Goal: Task Accomplishment & Management: Manage account settings

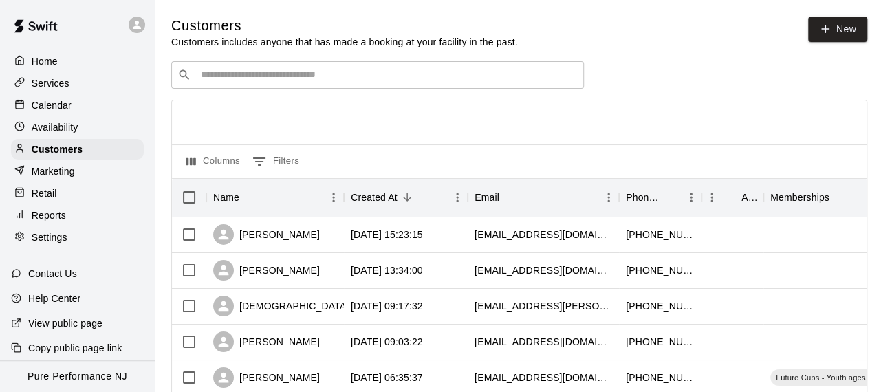
click at [74, 112] on div "Calendar" at bounding box center [77, 105] width 133 height 21
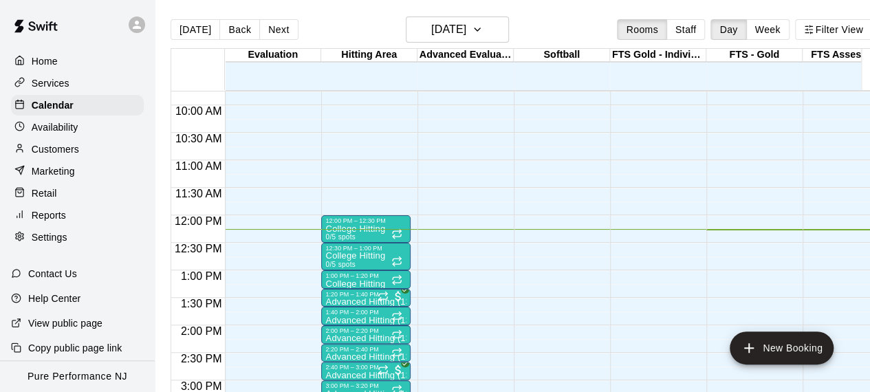
scroll to position [605, 0]
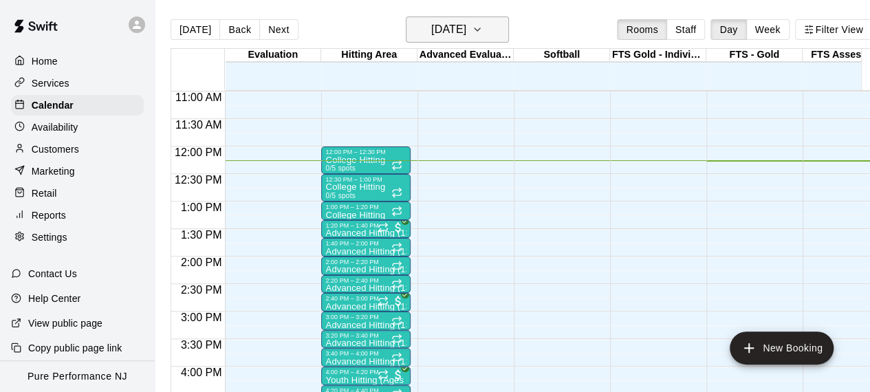
click at [466, 30] on h6 "[DATE]" at bounding box center [448, 29] width 35 height 19
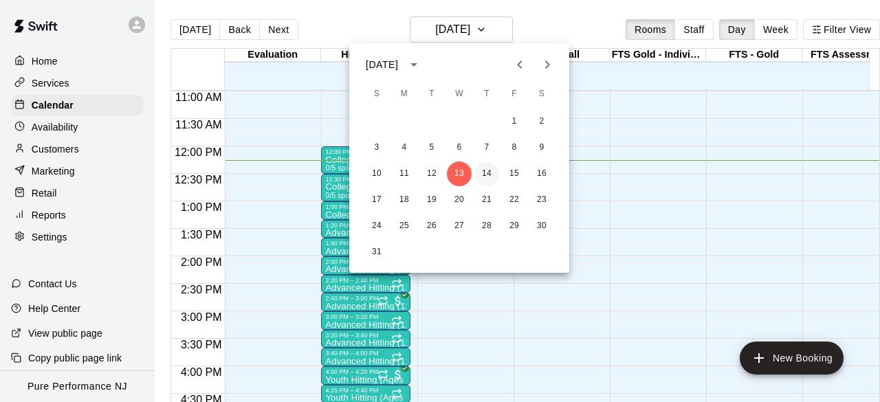
click at [485, 174] on button "14" at bounding box center [487, 174] width 25 height 25
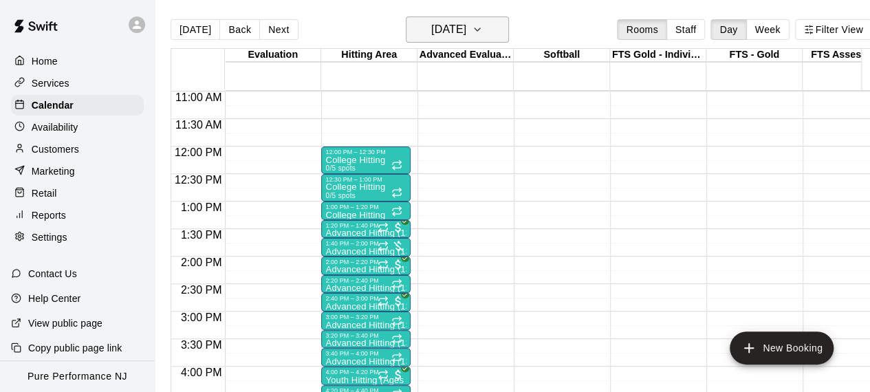
click at [440, 34] on h6 "[DATE]" at bounding box center [448, 29] width 35 height 19
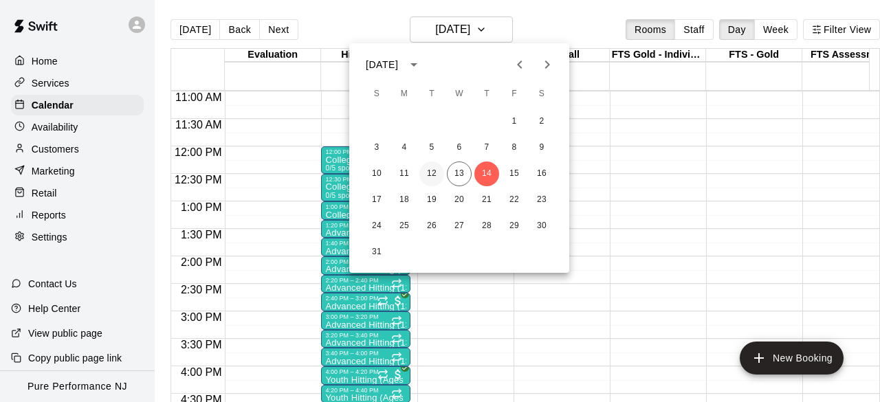
click at [437, 174] on button "12" at bounding box center [432, 174] width 25 height 25
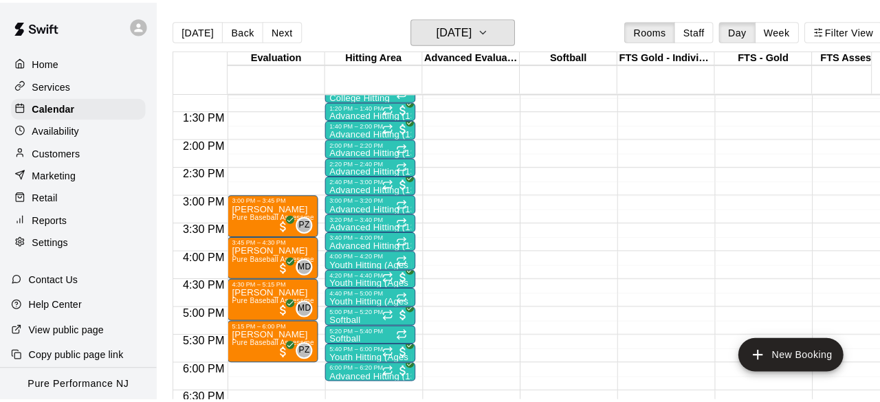
scroll to position [743, 0]
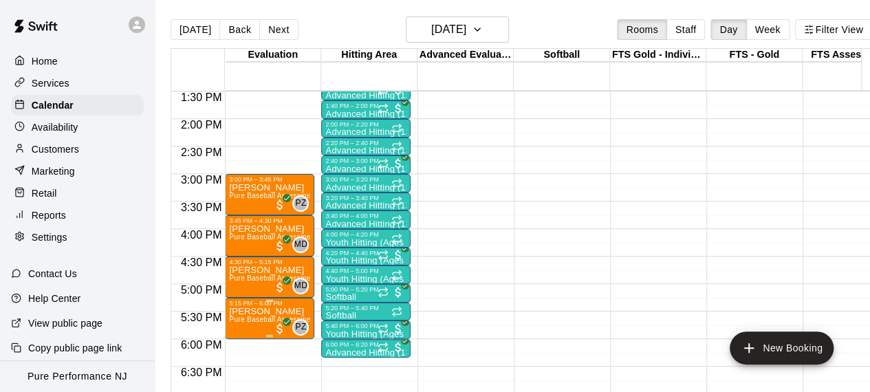
click at [248, 320] on span "Pure Baseball Assessment" at bounding box center [272, 320] width 87 height 8
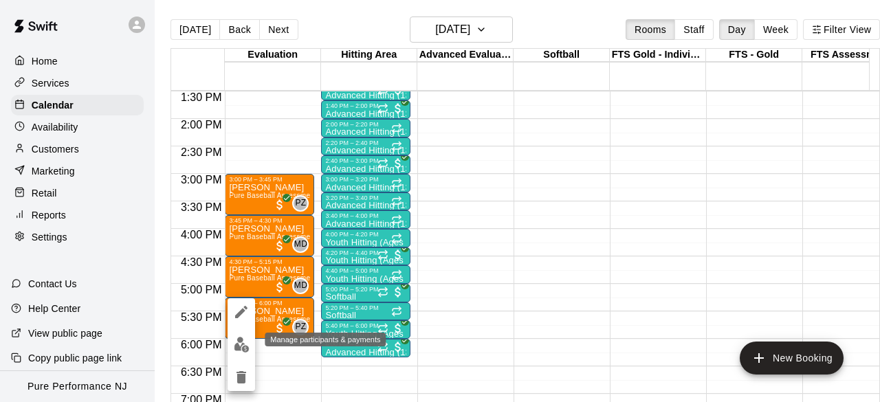
click at [237, 351] on img "edit" at bounding box center [242, 345] width 16 height 16
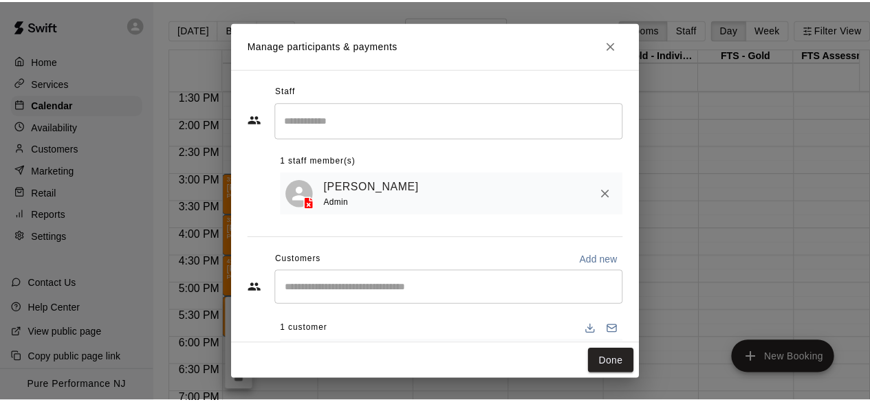
scroll to position [66, 0]
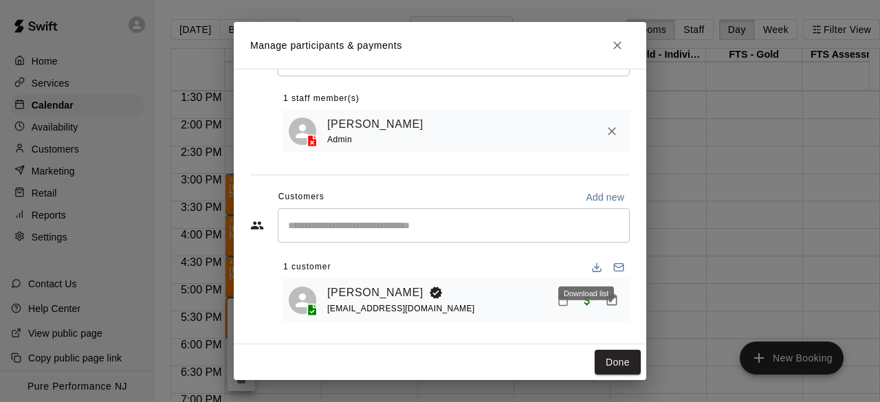
click at [586, 259] on button "Download list" at bounding box center [597, 268] width 22 height 22
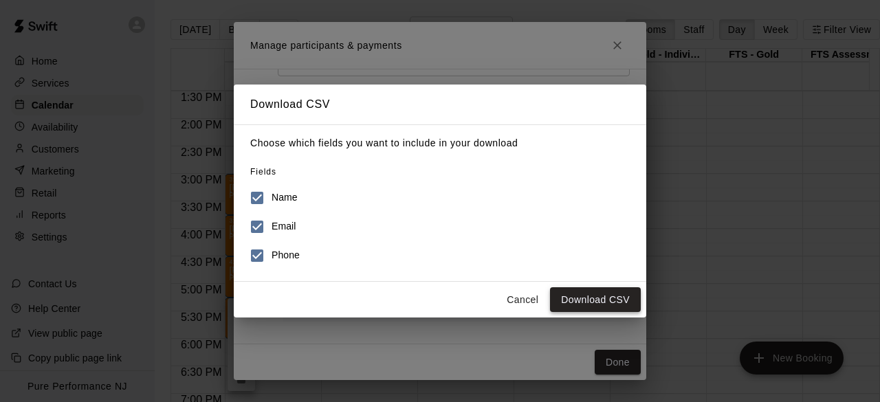
click at [575, 292] on button "Download CSV" at bounding box center [595, 300] width 91 height 25
click at [583, 290] on button "Download CSV" at bounding box center [595, 300] width 91 height 25
click at [533, 305] on button "Cancel" at bounding box center [523, 300] width 44 height 25
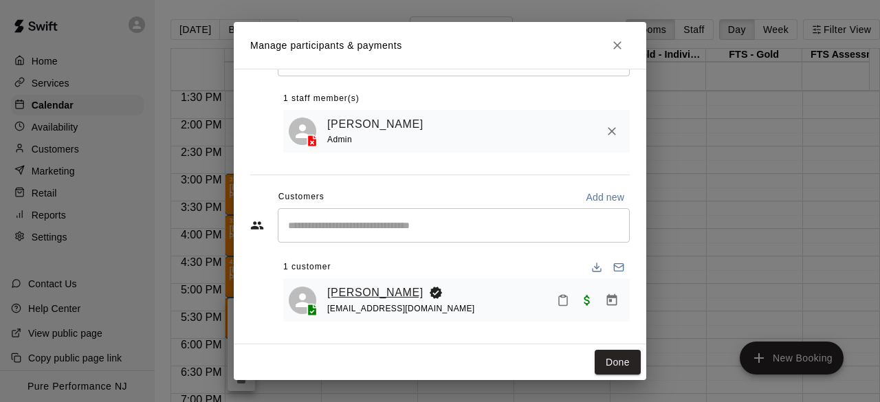
click at [367, 286] on link "[PERSON_NAME]" at bounding box center [375, 293] width 96 height 18
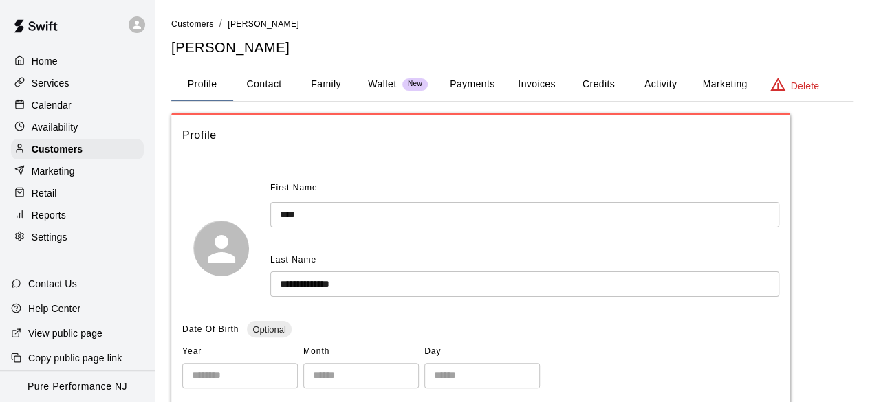
click at [276, 80] on button "Contact" at bounding box center [264, 84] width 62 height 33
select select "**"
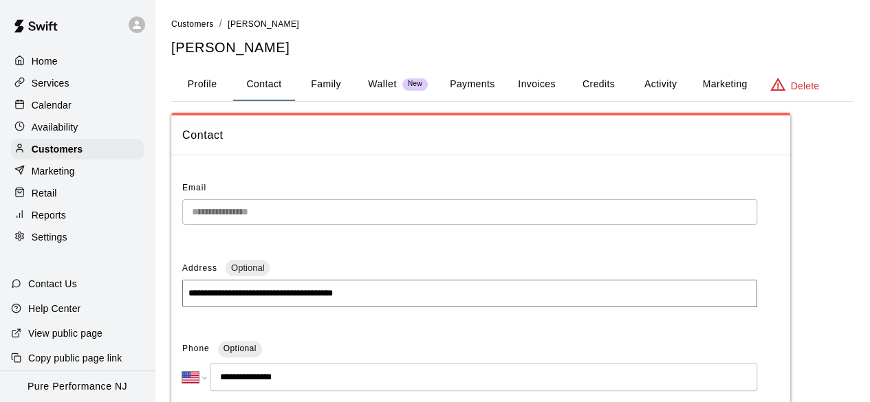
click at [334, 91] on button "Family" at bounding box center [326, 84] width 62 height 33
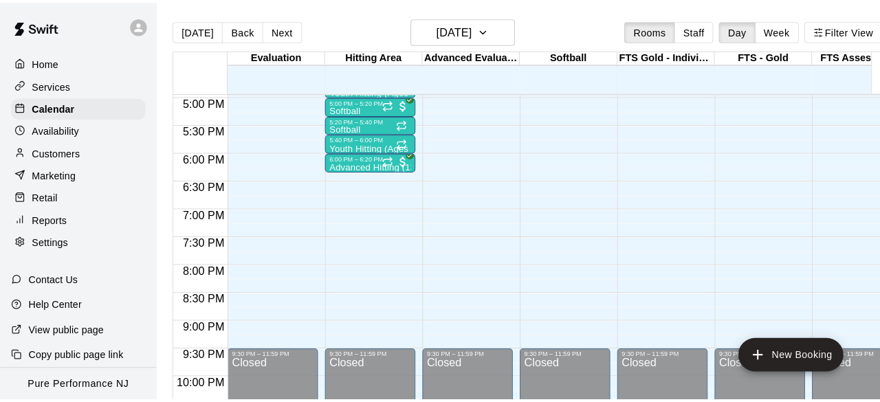
scroll to position [798, 0]
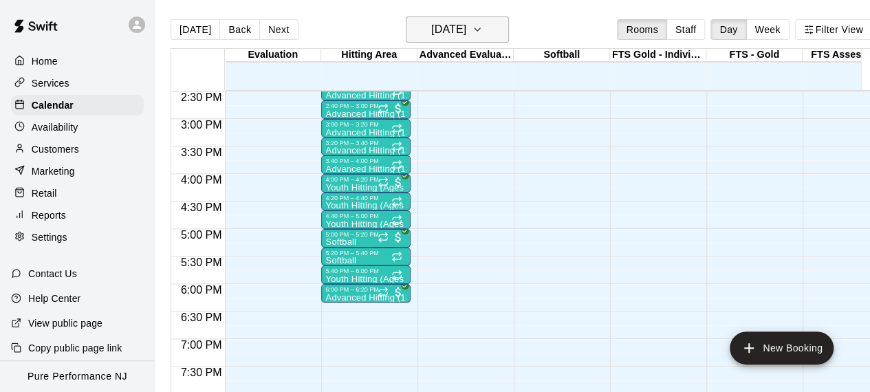
click at [431, 35] on h6 "[DATE]" at bounding box center [448, 29] width 35 height 19
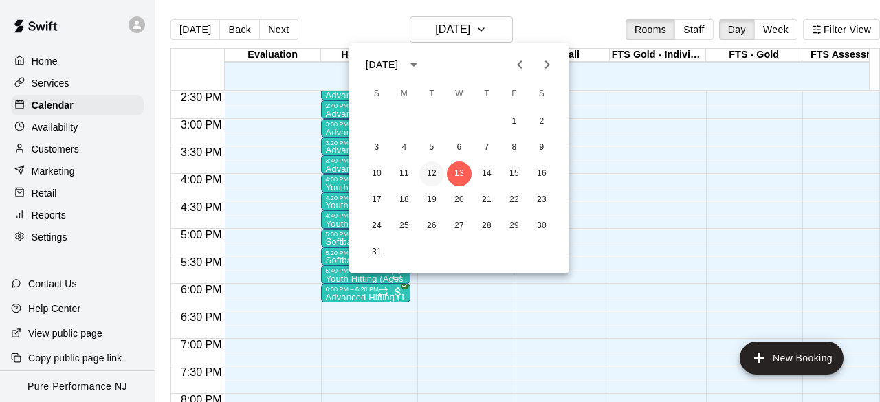
click at [435, 175] on button "12" at bounding box center [432, 174] width 25 height 25
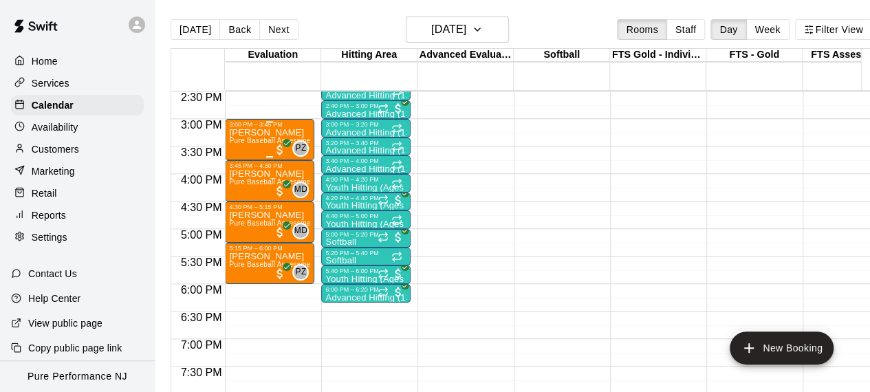
click at [277, 137] on div "[PERSON_NAME] Pure Baseball Assessment" at bounding box center [269, 324] width 81 height 392
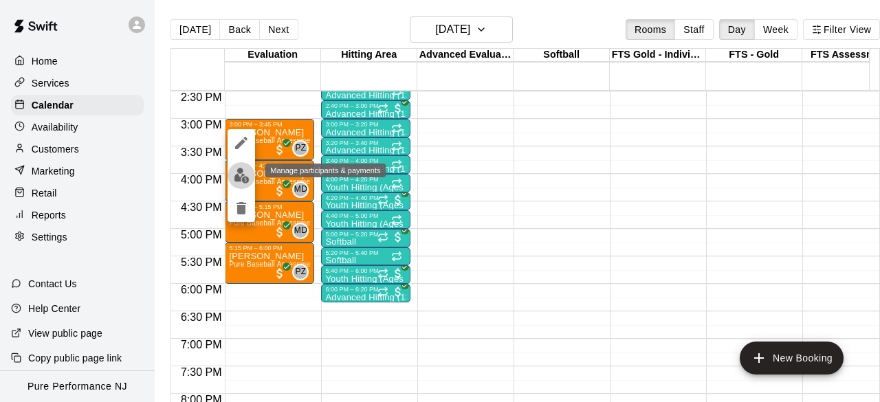
click at [245, 174] on img "edit" at bounding box center [242, 176] width 16 height 16
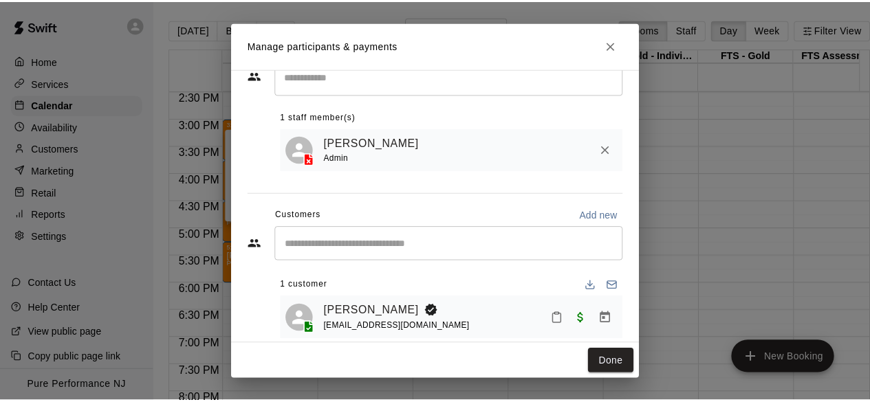
scroll to position [66, 0]
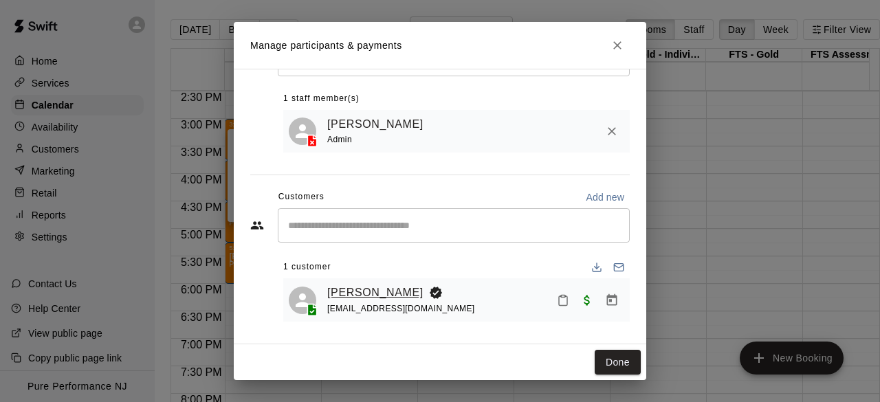
click at [371, 292] on link "[PERSON_NAME]" at bounding box center [375, 293] width 96 height 18
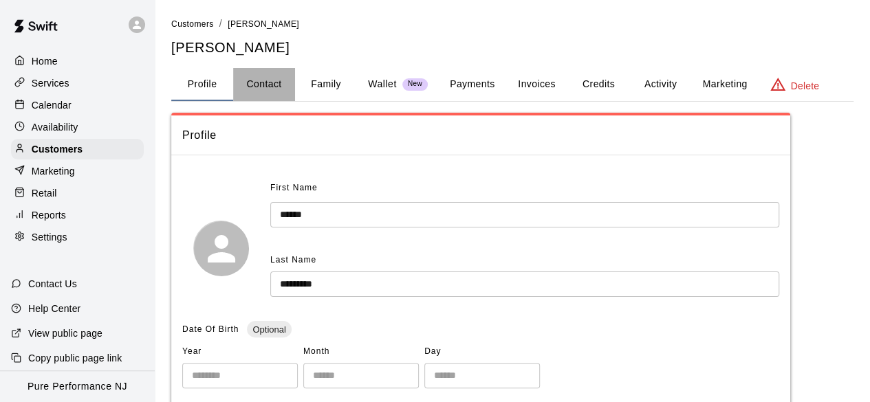
click at [272, 84] on button "Contact" at bounding box center [264, 84] width 62 height 33
select select "**"
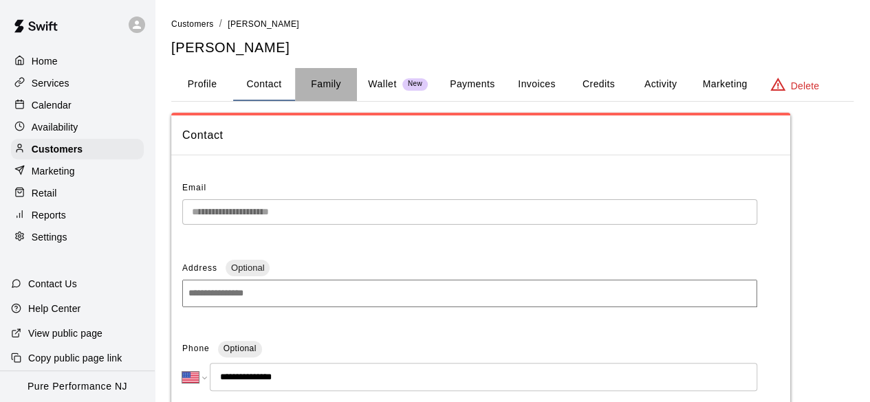
click at [327, 93] on button "Family" at bounding box center [326, 84] width 62 height 33
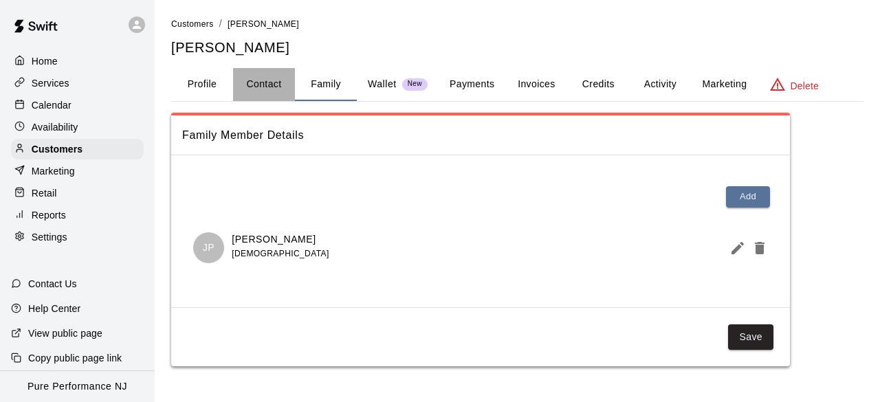
click at [279, 93] on button "Contact" at bounding box center [264, 84] width 62 height 33
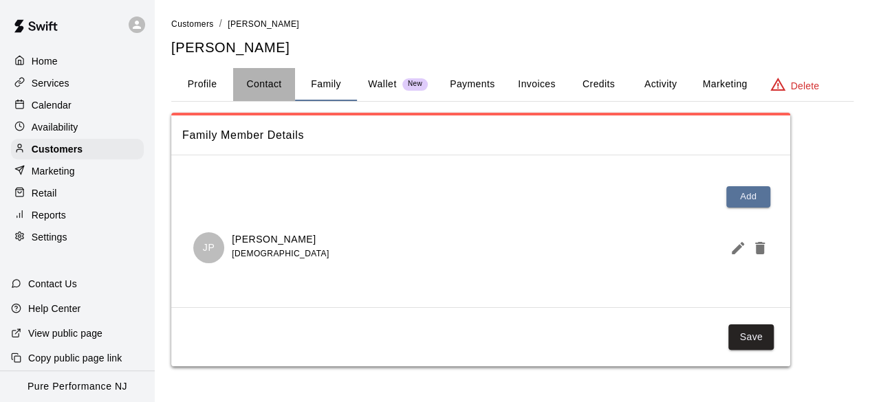
select select "**"
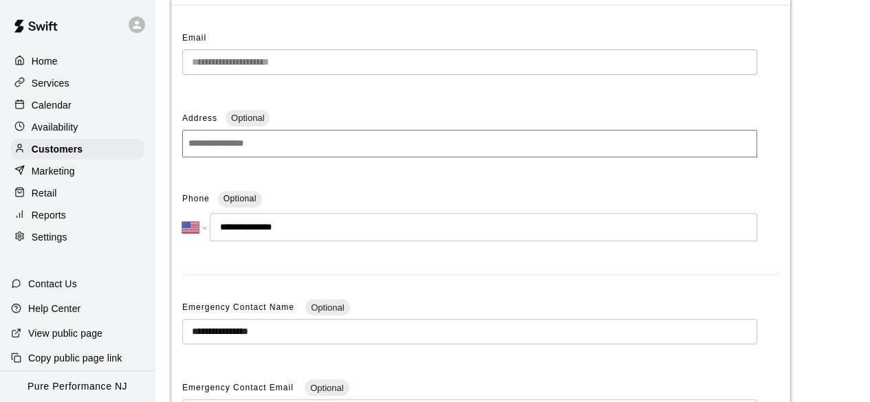
scroll to position [275, 0]
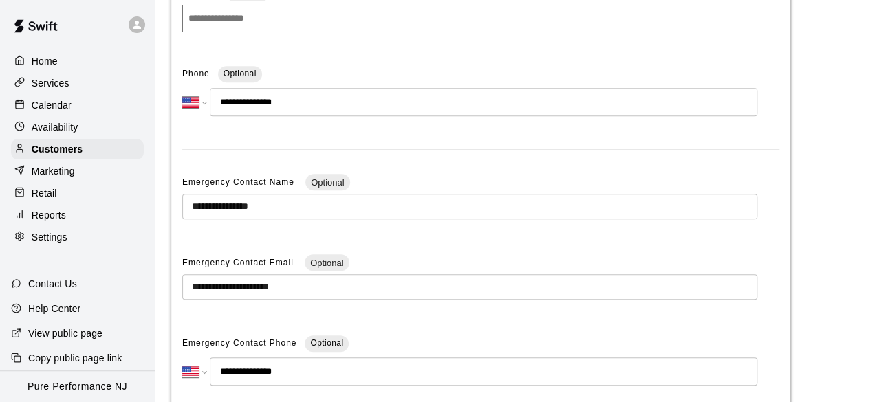
click at [301, 208] on input "**********" at bounding box center [469, 206] width 575 height 25
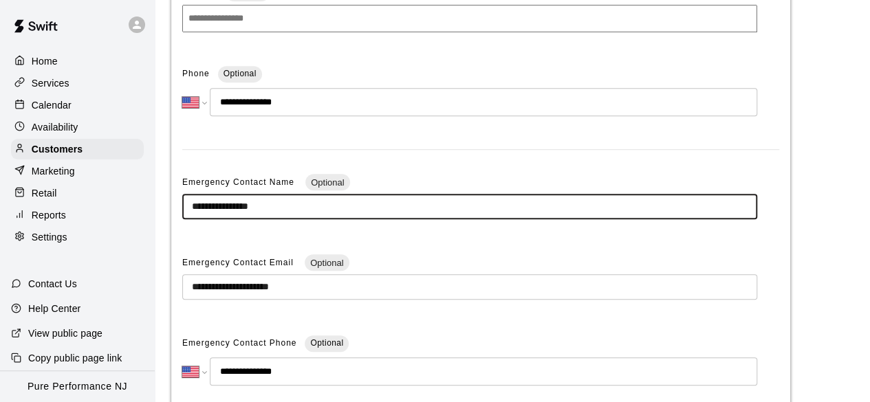
click at [301, 208] on input "**********" at bounding box center [469, 206] width 575 height 25
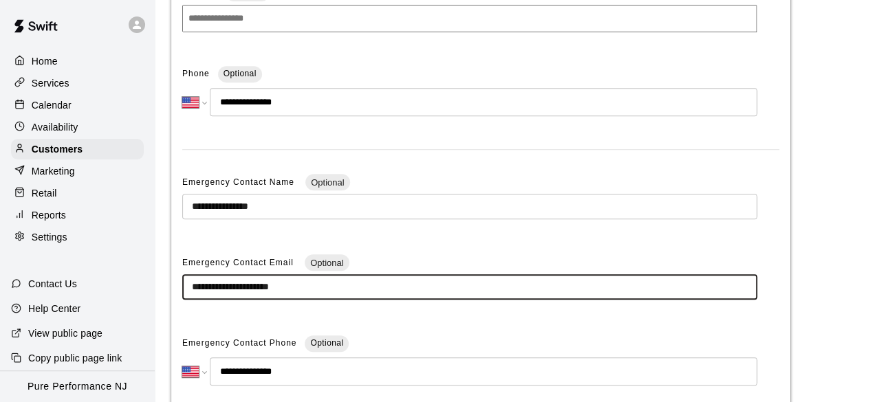
click at [308, 288] on input "**********" at bounding box center [469, 286] width 575 height 25
click at [308, 289] on input "**********" at bounding box center [469, 286] width 575 height 25
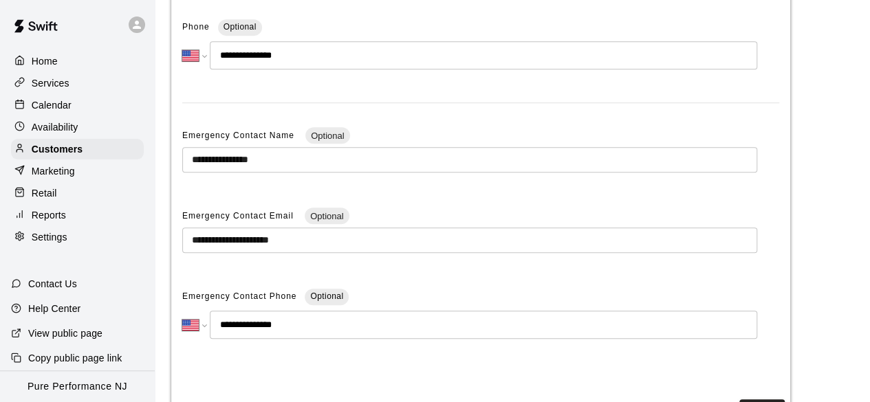
scroll to position [344, 0]
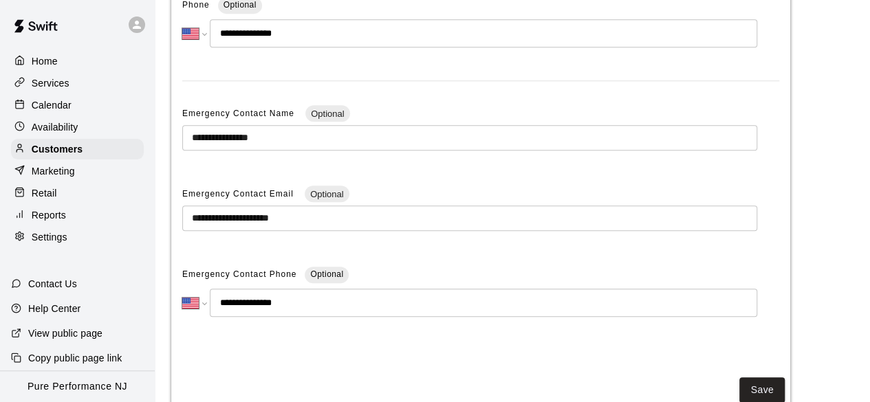
drag, startPoint x: 294, startPoint y: 309, endPoint x: 234, endPoint y: 301, distance: 60.4
click at [234, 301] on input "**********" at bounding box center [484, 303] width 548 height 28
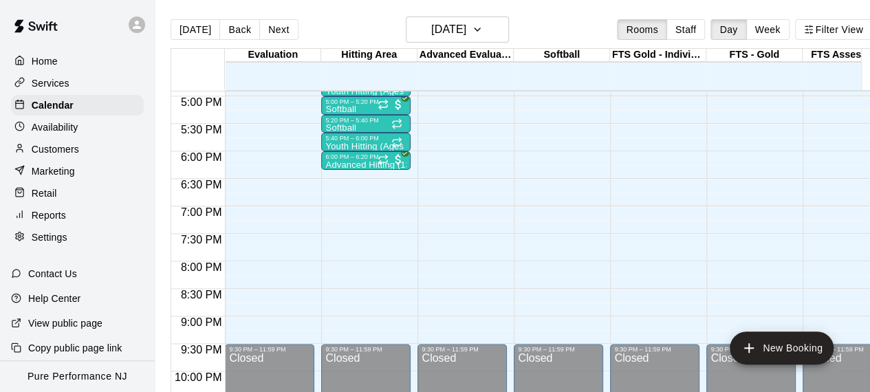
scroll to position [867, 0]
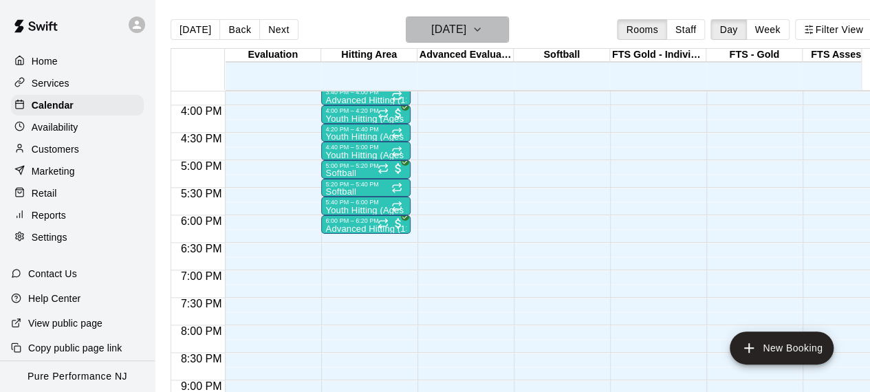
click at [437, 34] on h6 "[DATE]" at bounding box center [448, 29] width 35 height 19
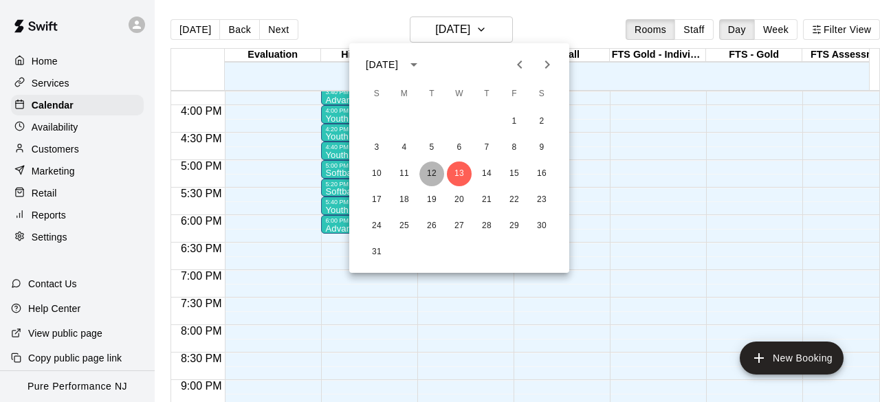
click at [436, 170] on button "12" at bounding box center [432, 174] width 25 height 25
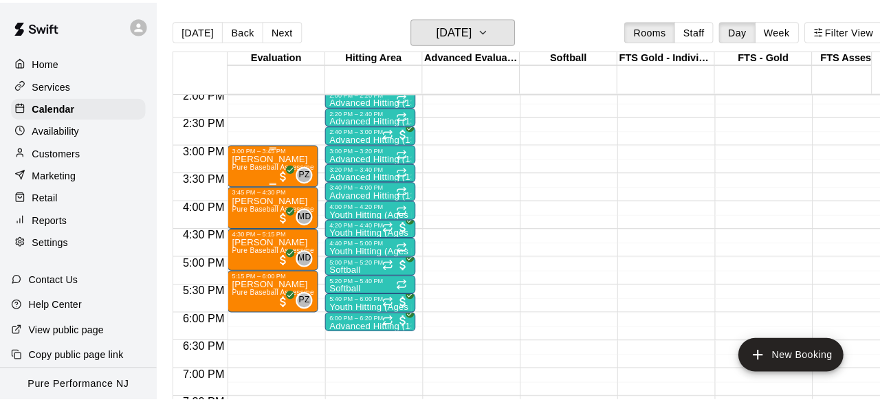
scroll to position [798, 0]
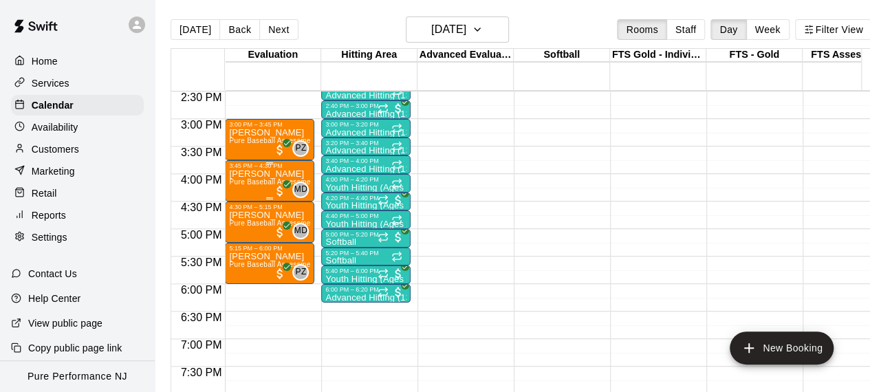
click at [267, 188] on div "[PERSON_NAME] Pure Baseball Assessment" at bounding box center [269, 365] width 81 height 392
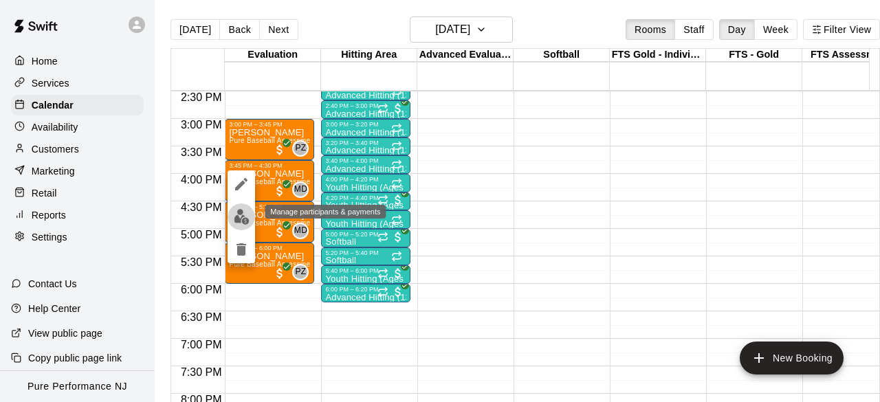
click at [246, 215] on img "edit" at bounding box center [242, 217] width 16 height 16
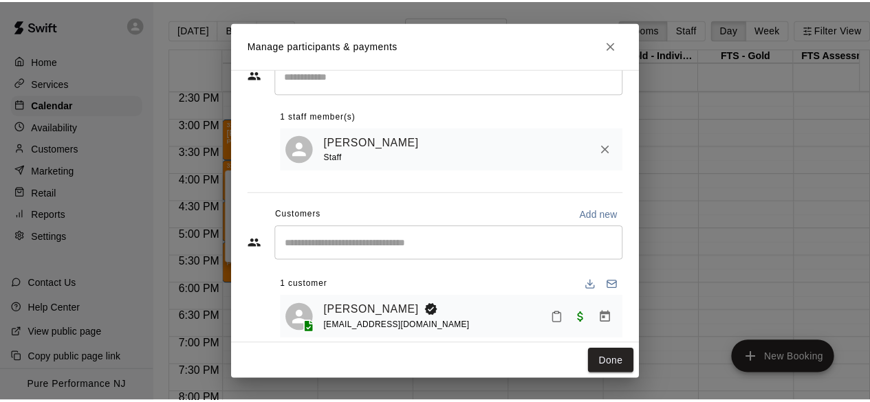
scroll to position [66, 0]
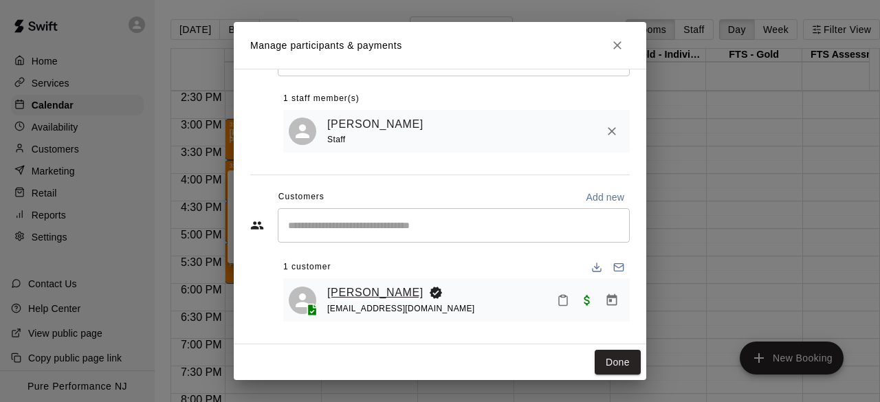
click at [378, 287] on link "[PERSON_NAME]" at bounding box center [375, 293] width 96 height 18
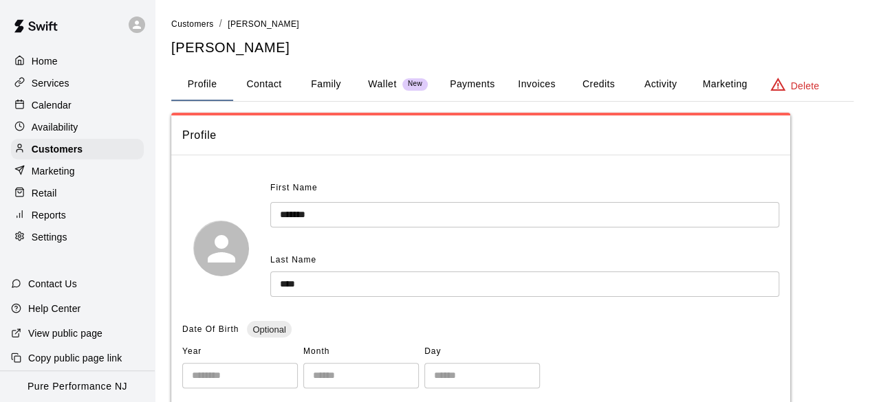
click at [259, 86] on button "Contact" at bounding box center [264, 84] width 62 height 33
select select "**"
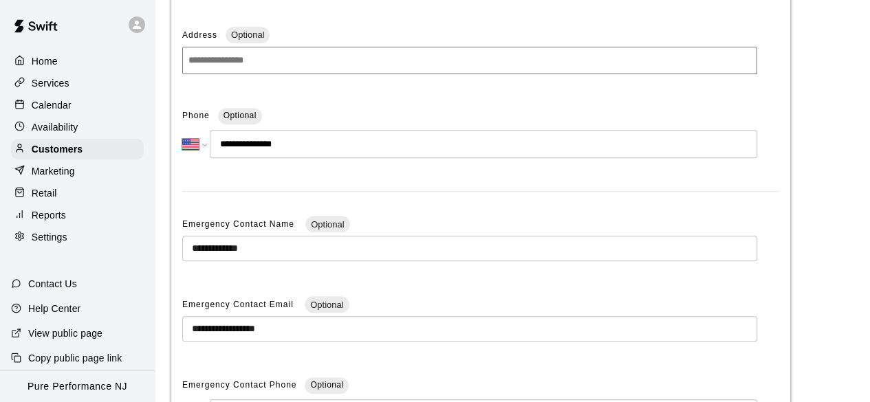
scroll to position [275, 0]
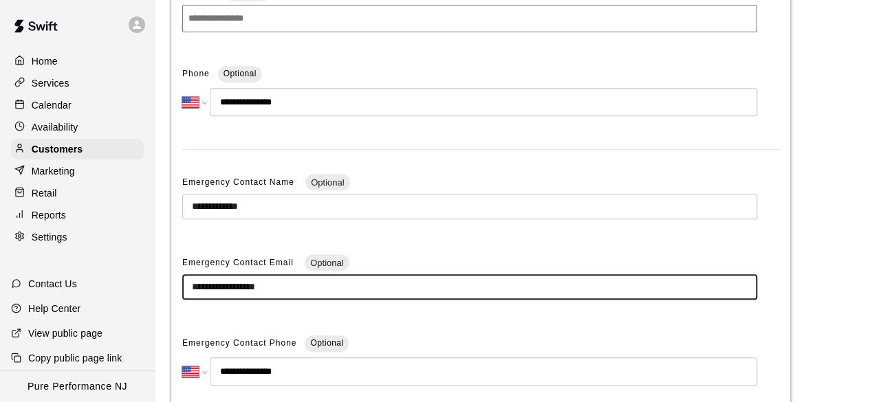
drag, startPoint x: 316, startPoint y: 294, endPoint x: 144, endPoint y: 287, distance: 172.1
click at [144, 287] on div "**********" at bounding box center [435, 118] width 870 height 786
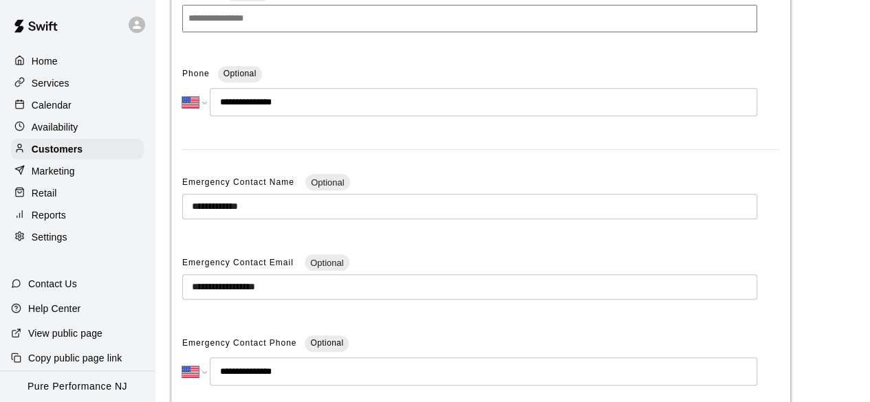
drag, startPoint x: 296, startPoint y: 378, endPoint x: 235, endPoint y: 369, distance: 61.8
click at [235, 369] on input "**********" at bounding box center [484, 372] width 548 height 28
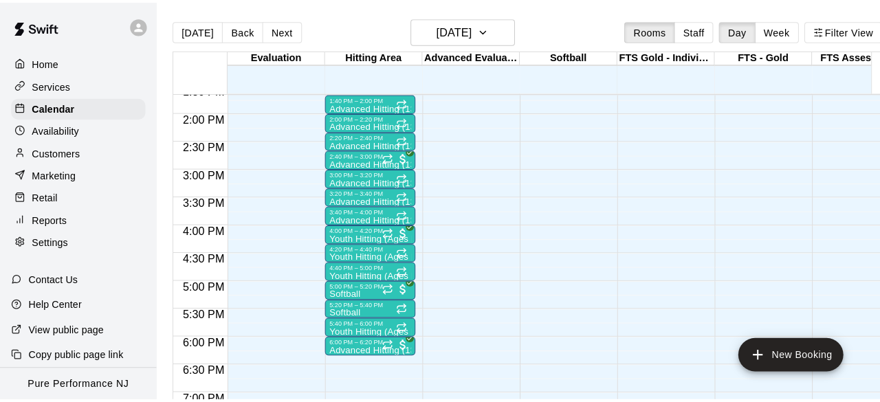
scroll to position [820, 0]
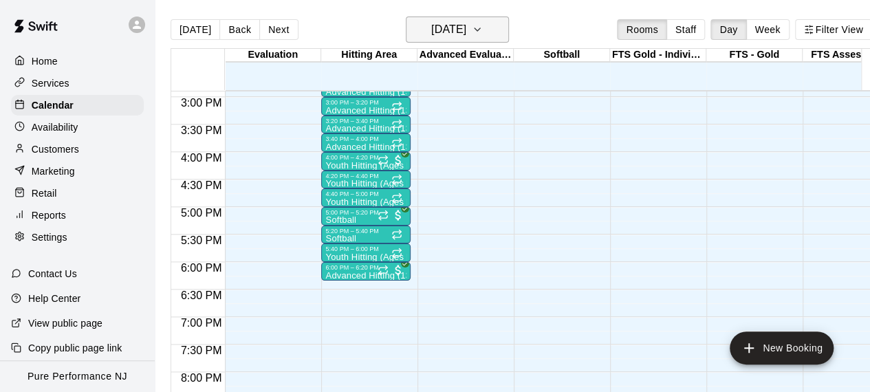
click at [431, 23] on h6 "[DATE]" at bounding box center [448, 29] width 35 height 19
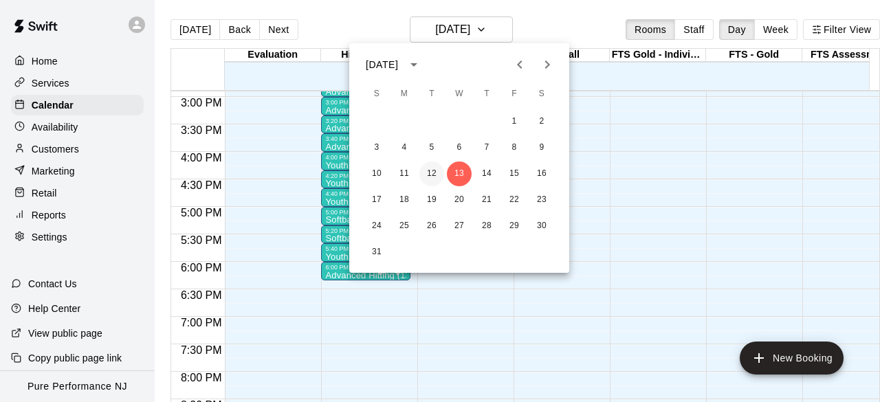
click at [433, 173] on button "12" at bounding box center [432, 174] width 25 height 25
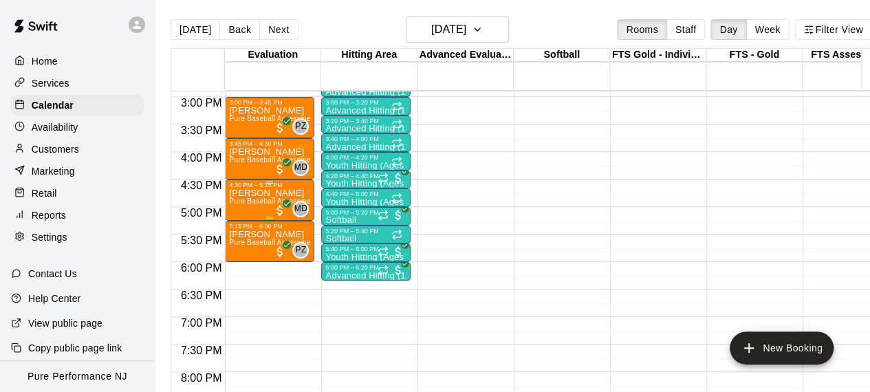
click at [261, 204] on span "Pure Baseball Assessment" at bounding box center [272, 201] width 87 height 8
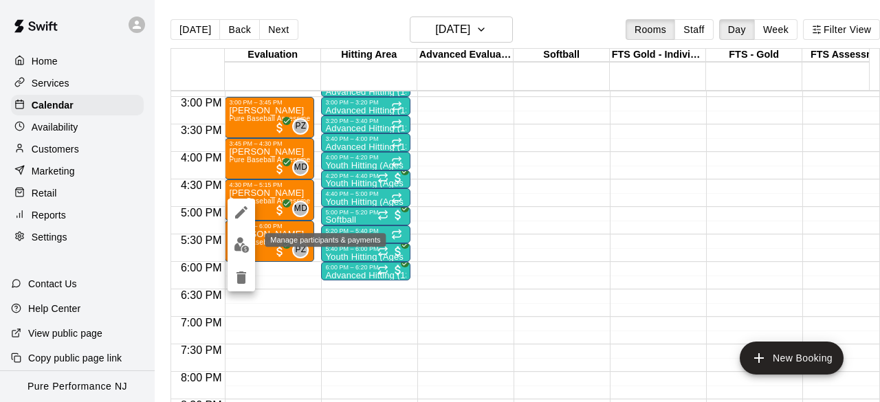
click at [248, 250] on img "edit" at bounding box center [242, 245] width 16 height 16
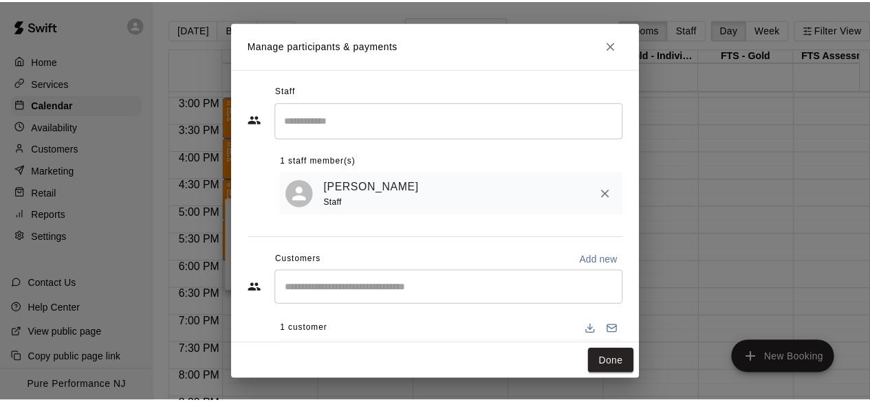
scroll to position [66, 0]
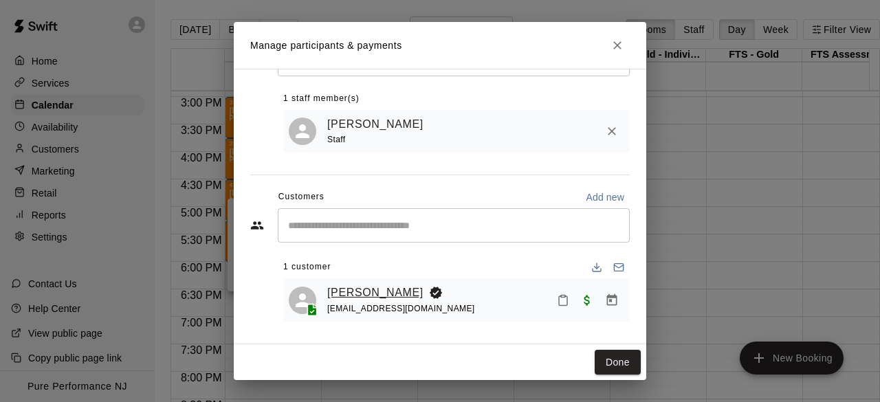
click at [398, 289] on link "[PERSON_NAME]" at bounding box center [375, 293] width 96 height 18
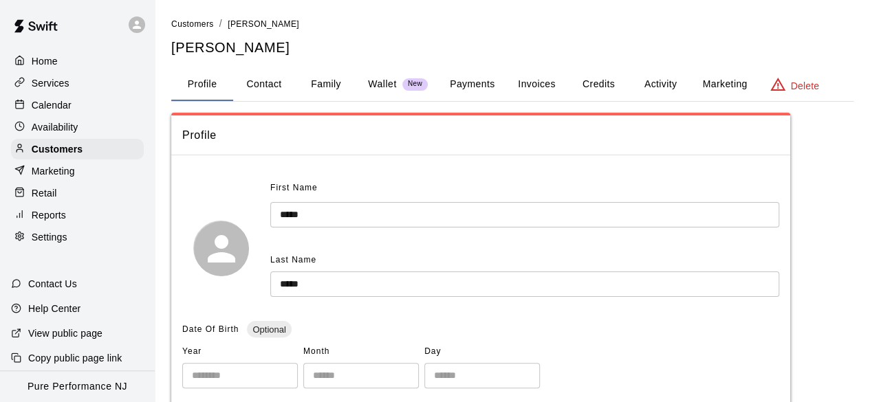
click at [256, 85] on button "Contact" at bounding box center [264, 84] width 62 height 33
select select "**"
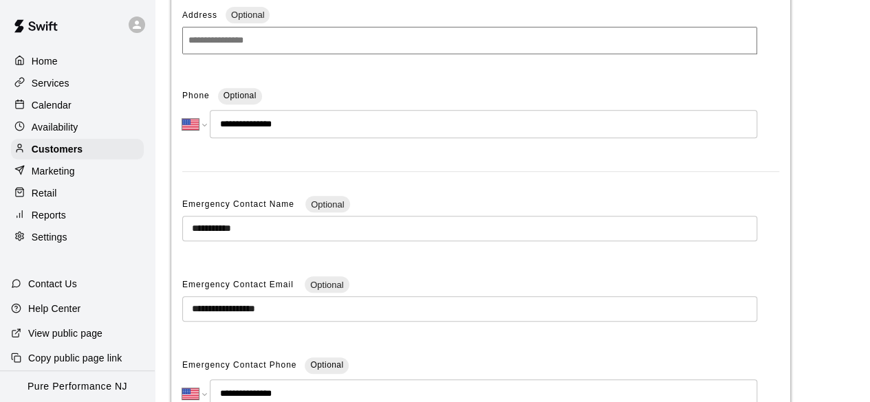
scroll to position [275, 0]
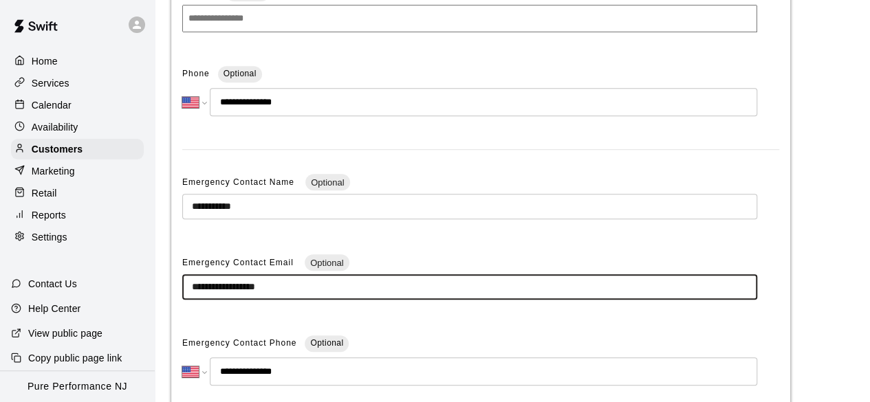
drag, startPoint x: 320, startPoint y: 289, endPoint x: 89, endPoint y: 291, distance: 230.4
click at [102, 292] on div "**********" at bounding box center [435, 118] width 870 height 786
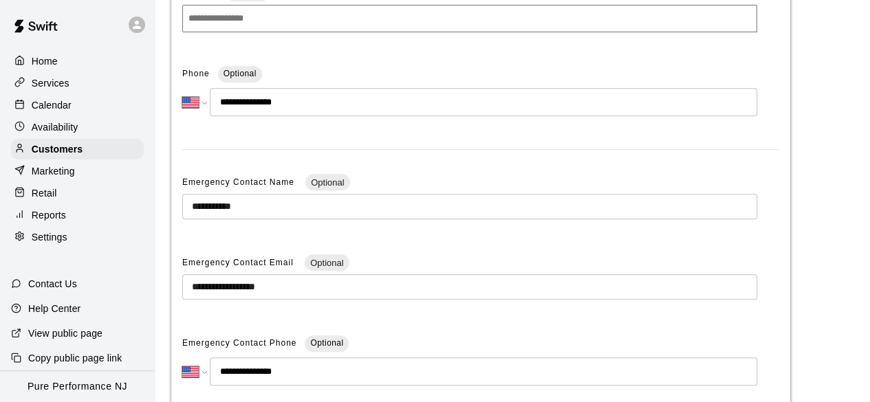
drag, startPoint x: 263, startPoint y: 375, endPoint x: 234, endPoint y: 374, distance: 28.9
click at [234, 374] on input "**********" at bounding box center [484, 372] width 548 height 28
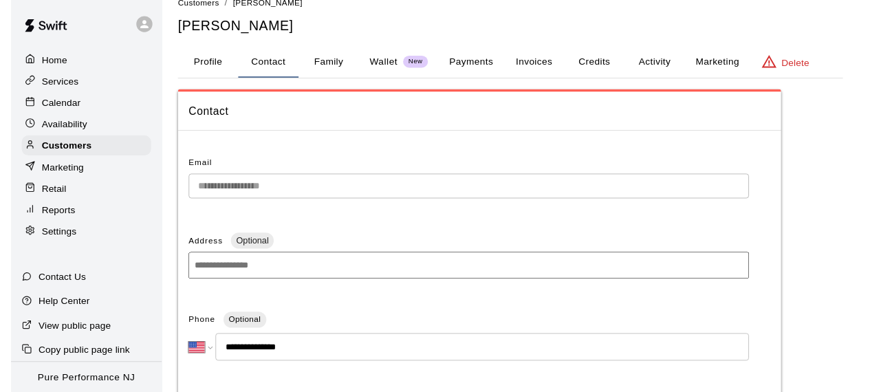
scroll to position [0, 0]
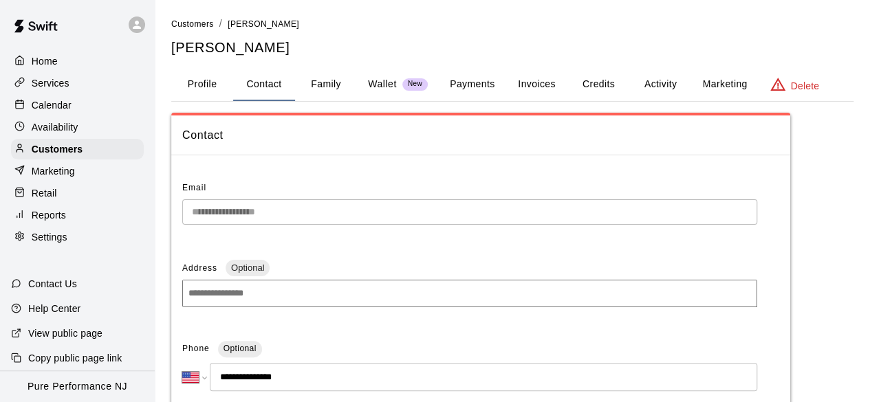
click at [327, 91] on button "Family" at bounding box center [326, 84] width 62 height 33
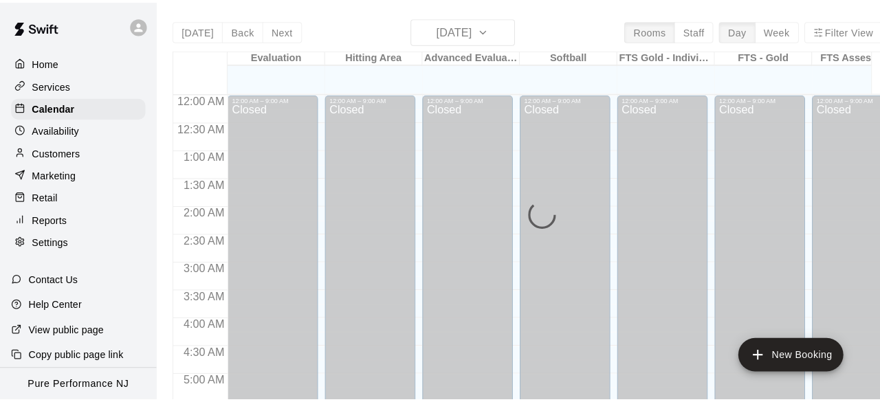
scroll to position [683, 0]
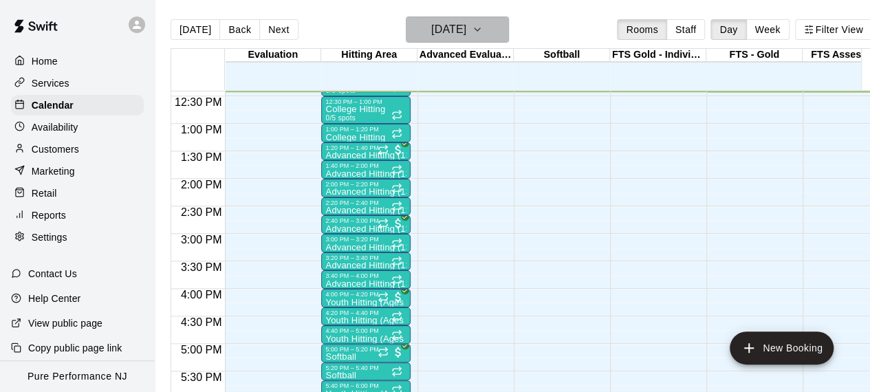
click at [431, 37] on h6 "[DATE]" at bounding box center [448, 29] width 35 height 19
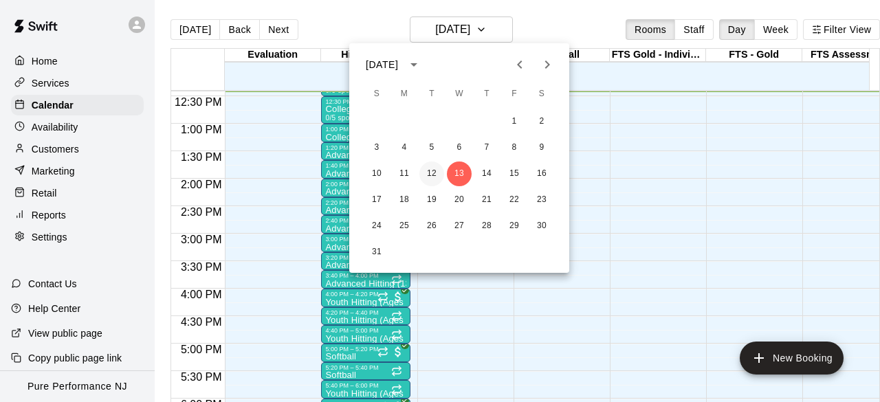
click at [437, 180] on button "12" at bounding box center [432, 174] width 25 height 25
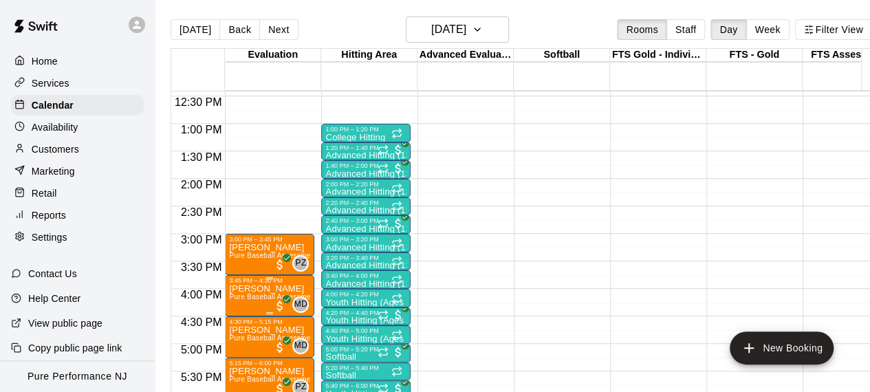
click at [259, 299] on span "Pure Baseball Assessment" at bounding box center [272, 297] width 87 height 8
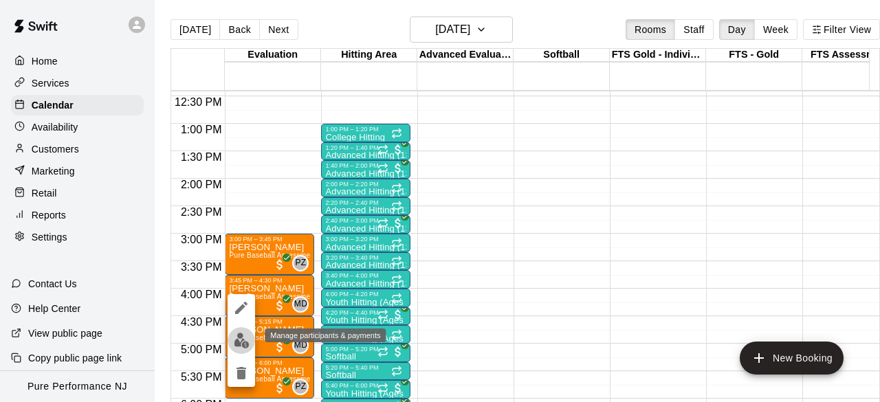
click at [250, 344] on button "edit" at bounding box center [242, 340] width 28 height 27
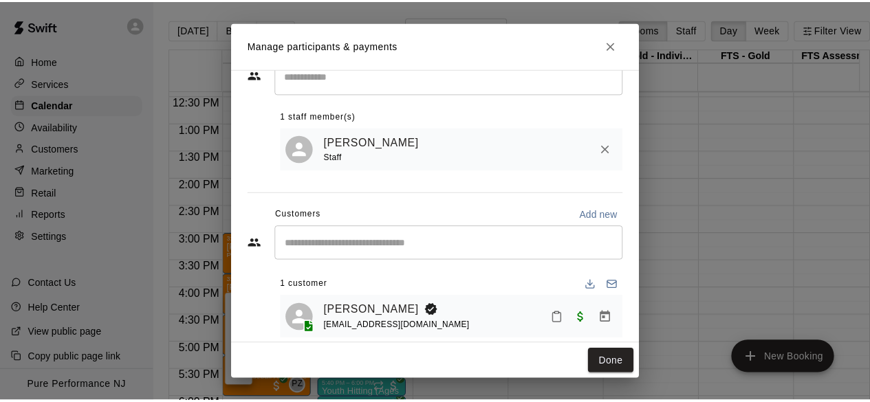
scroll to position [66, 0]
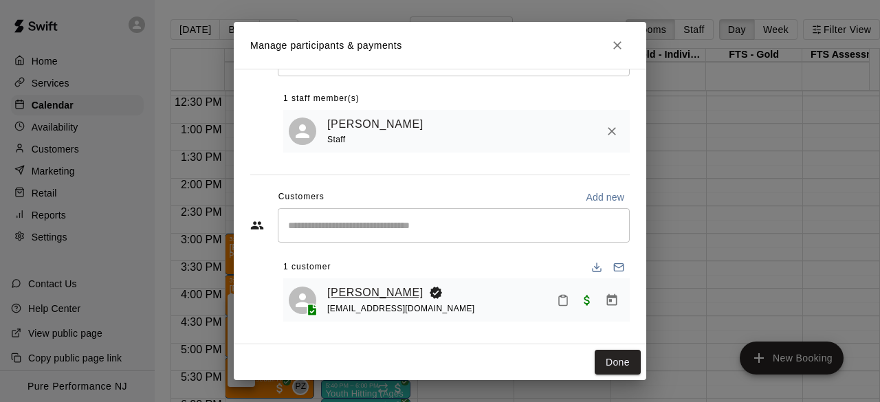
click at [343, 287] on link "[PERSON_NAME]" at bounding box center [375, 293] width 96 height 18
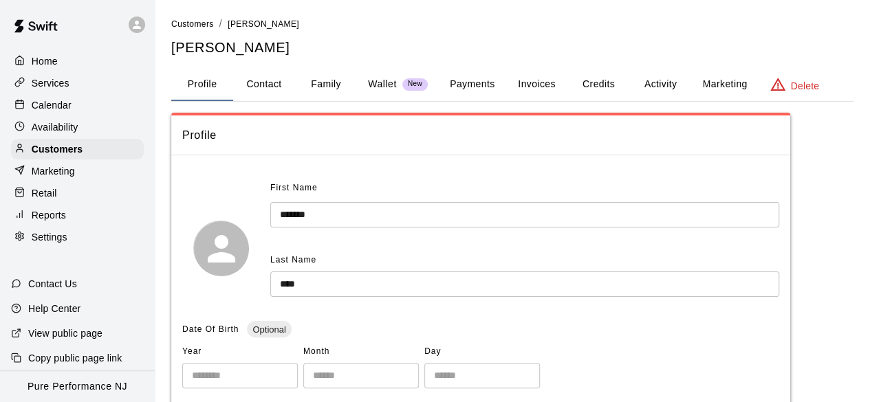
click at [268, 84] on button "Contact" at bounding box center [264, 84] width 62 height 33
select select "**"
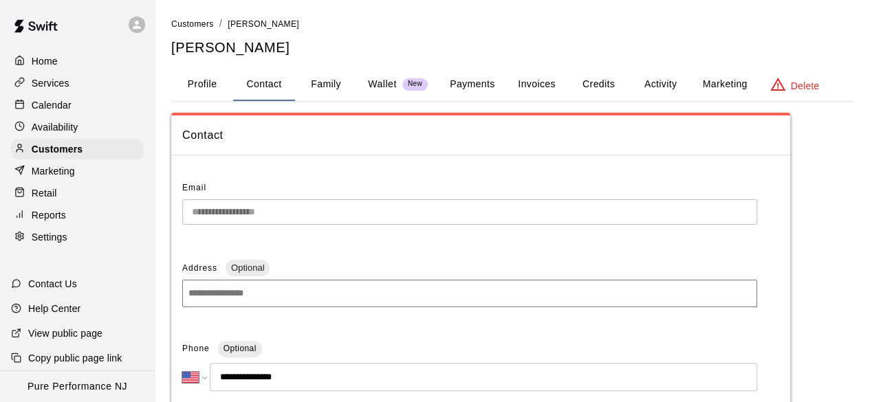
click at [326, 86] on button "Family" at bounding box center [326, 84] width 62 height 33
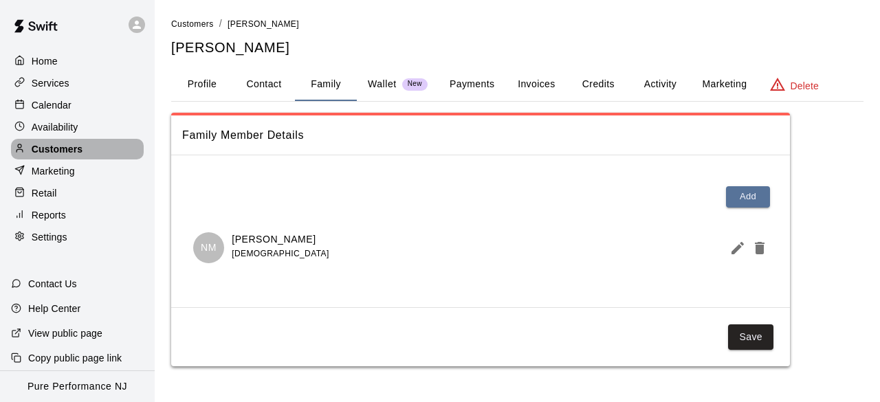
click at [106, 142] on div "Customers" at bounding box center [77, 149] width 133 height 21
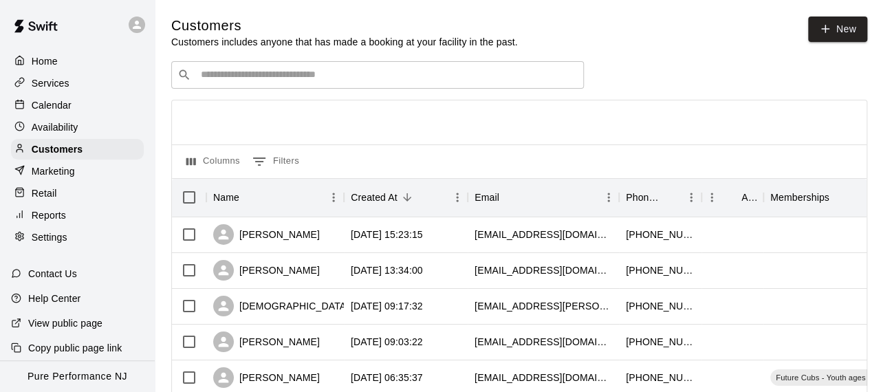
click at [66, 215] on div "Reports" at bounding box center [77, 215] width 133 height 21
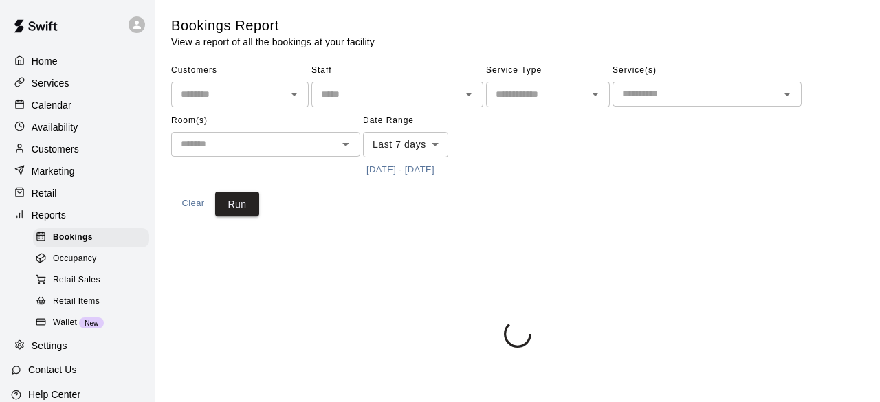
click at [95, 130] on div "Availability" at bounding box center [77, 127] width 133 height 21
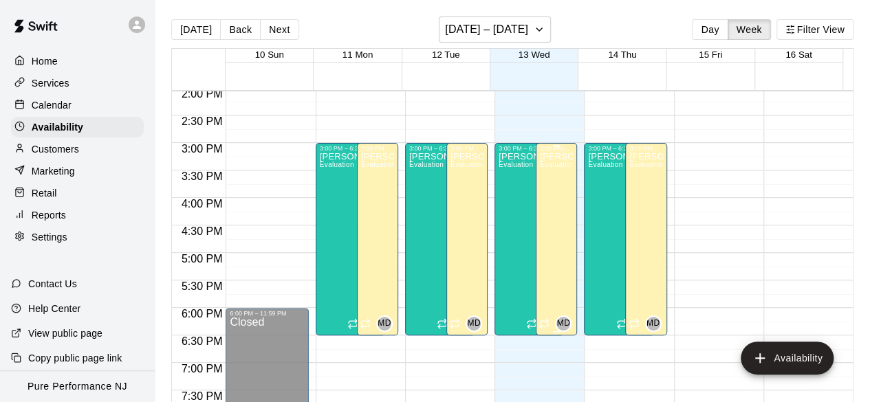
scroll to position [753, 0]
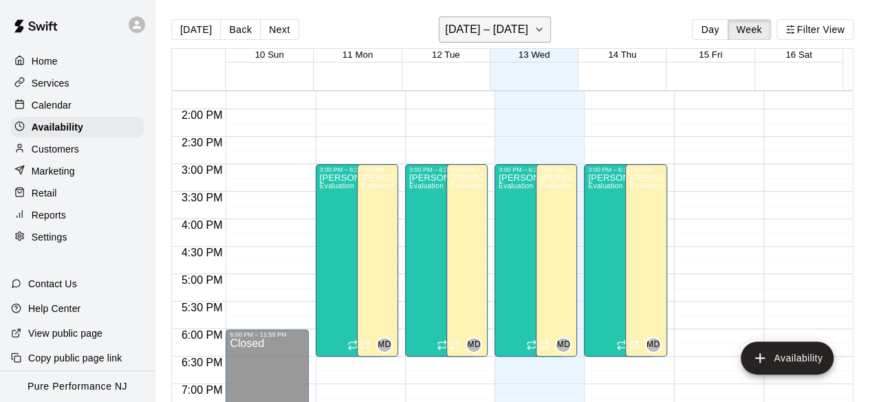
click at [519, 31] on h6 "[DATE] – [DATE]" at bounding box center [486, 29] width 83 height 19
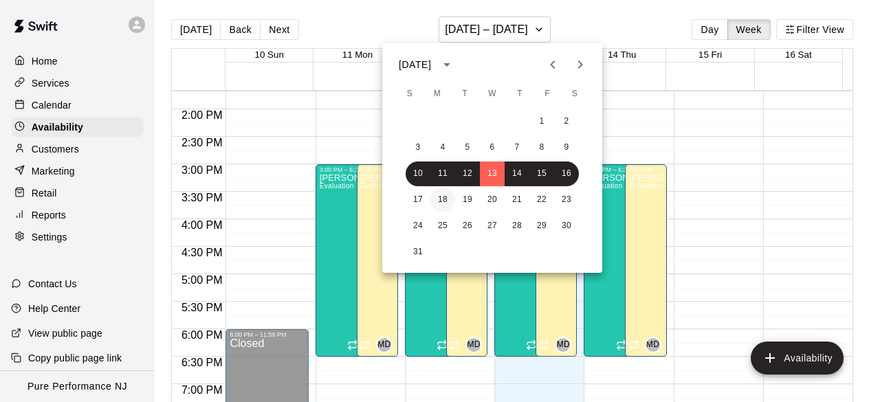
click at [442, 204] on button "18" at bounding box center [443, 200] width 25 height 25
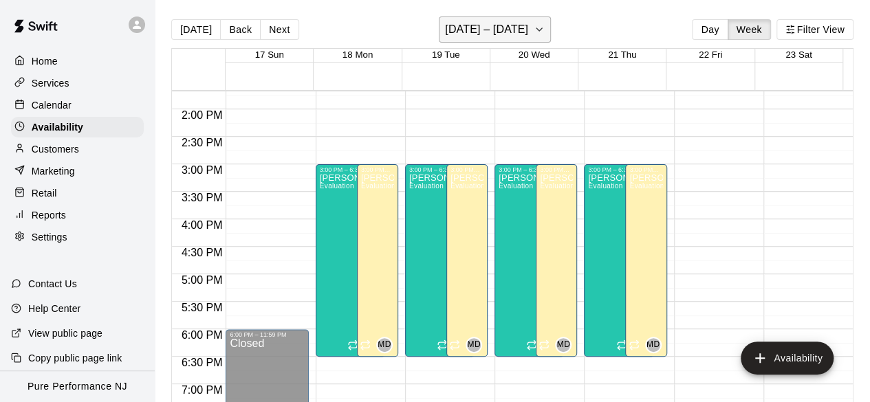
click at [517, 24] on h6 "[DATE] – [DATE]" at bounding box center [486, 29] width 83 height 19
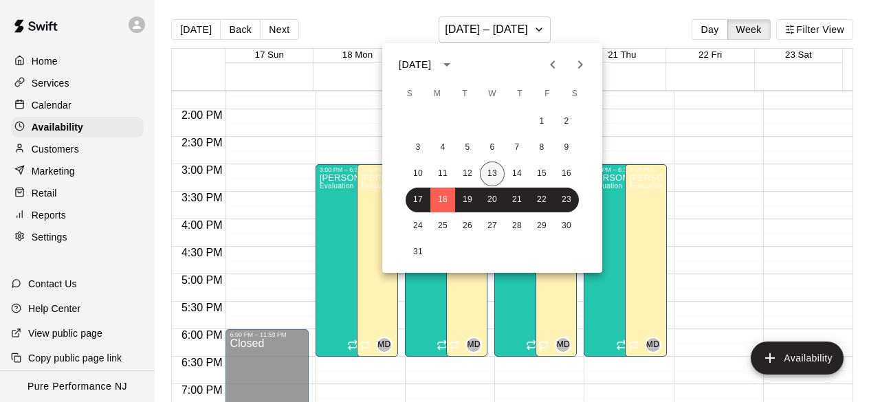
click at [487, 174] on button "13" at bounding box center [492, 174] width 25 height 25
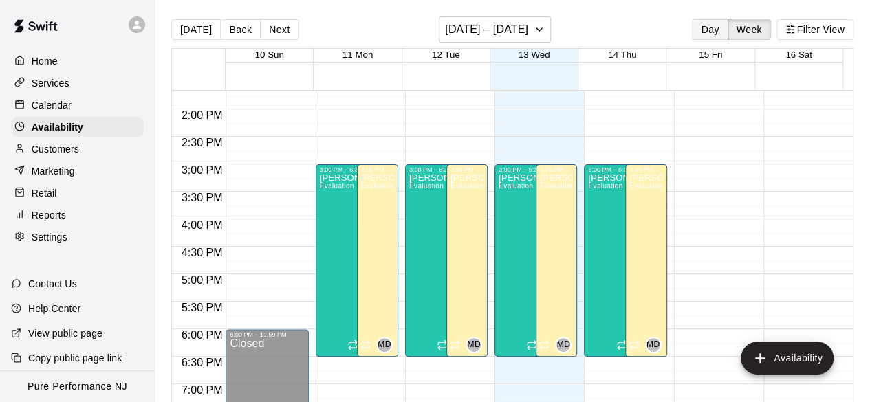
click at [713, 28] on button "Day" at bounding box center [710, 29] width 36 height 21
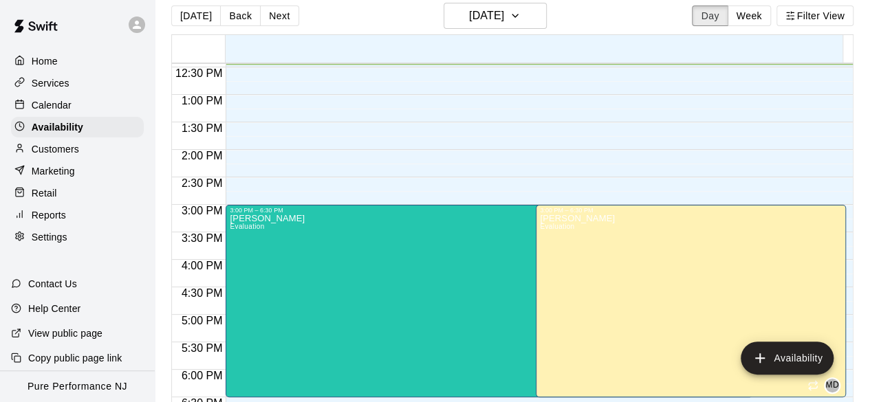
scroll to position [22, 0]
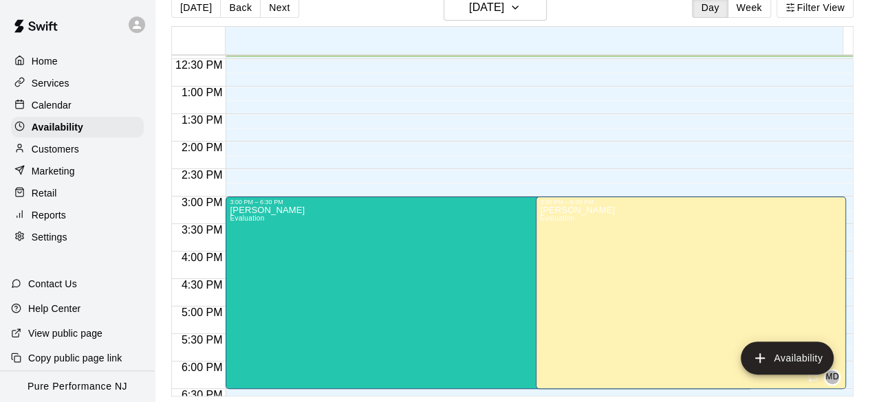
click at [55, 107] on p "Calendar" at bounding box center [52, 105] width 40 height 14
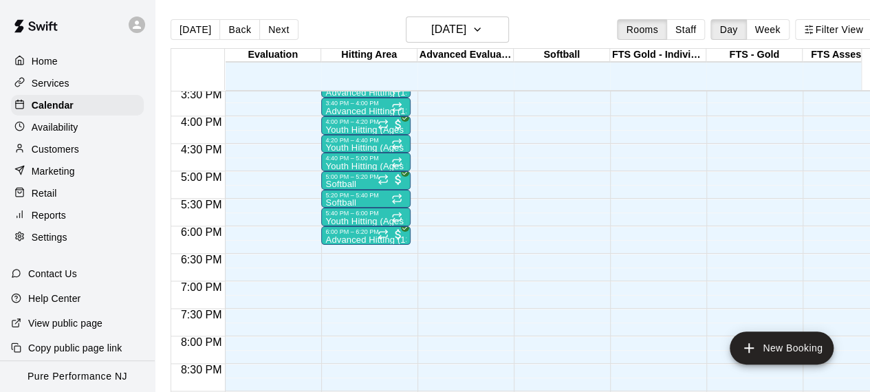
scroll to position [753, 0]
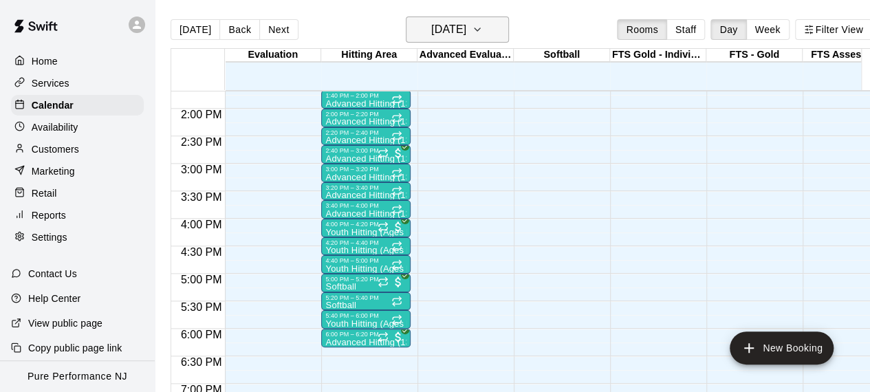
click at [466, 27] on h6 "[DATE]" at bounding box center [448, 29] width 35 height 19
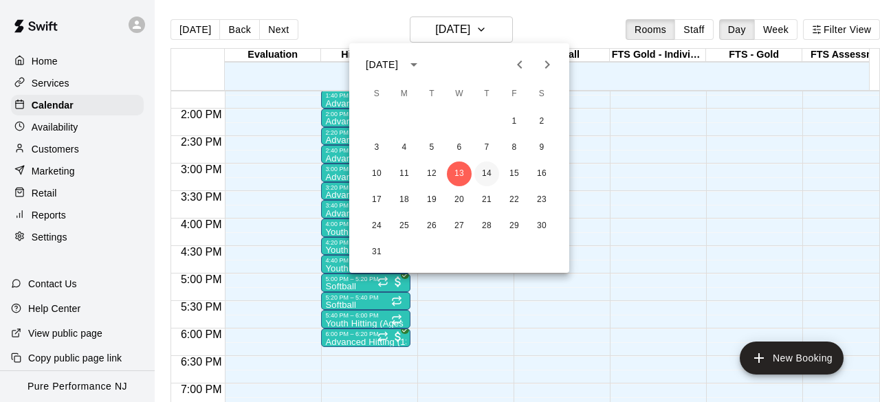
click at [481, 170] on button "14" at bounding box center [487, 174] width 25 height 25
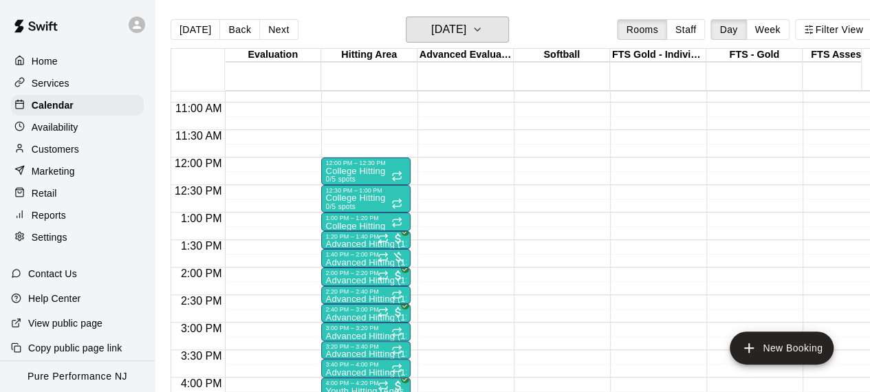
scroll to position [616, 0]
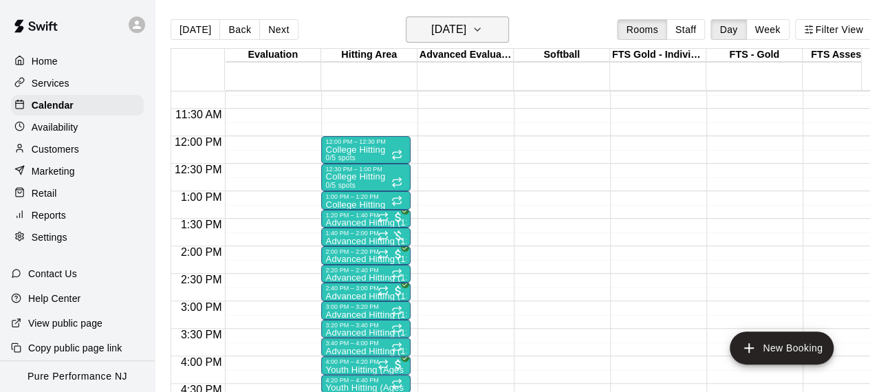
click at [468, 41] on button "[DATE]" at bounding box center [457, 30] width 103 height 26
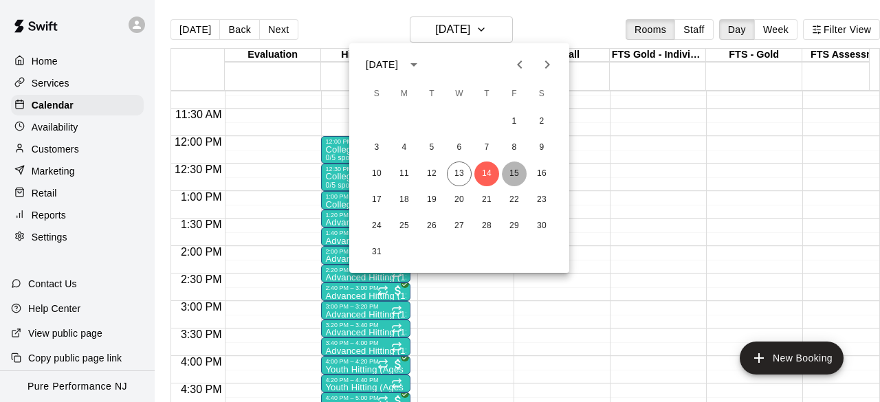
click at [516, 183] on button "15" at bounding box center [514, 174] width 25 height 25
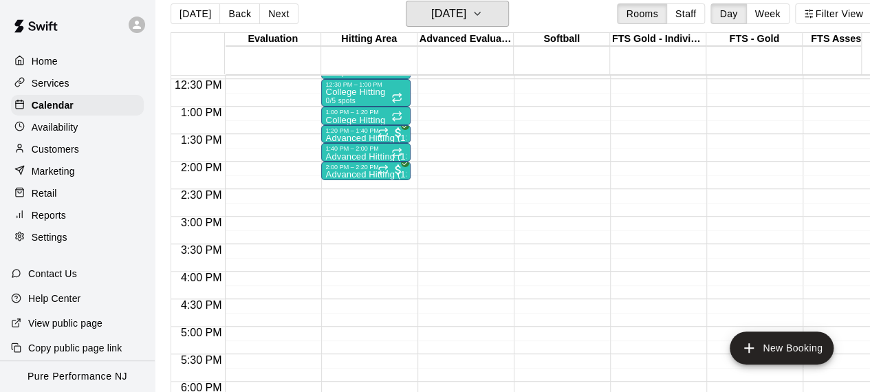
scroll to position [0, 0]
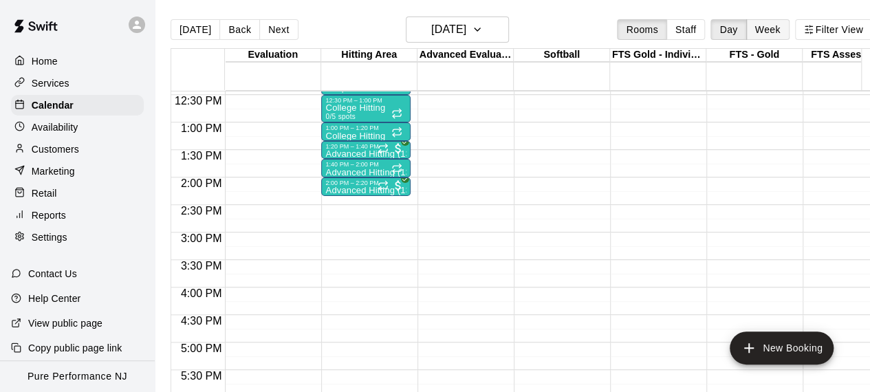
click at [768, 33] on button "Week" at bounding box center [767, 29] width 43 height 21
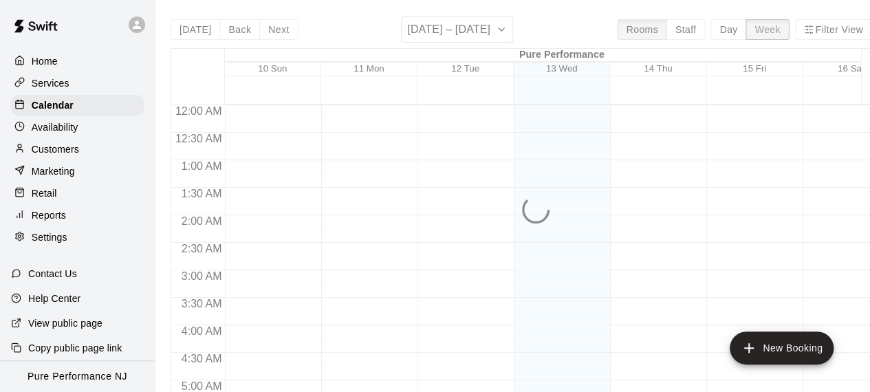
scroll to position [685, 0]
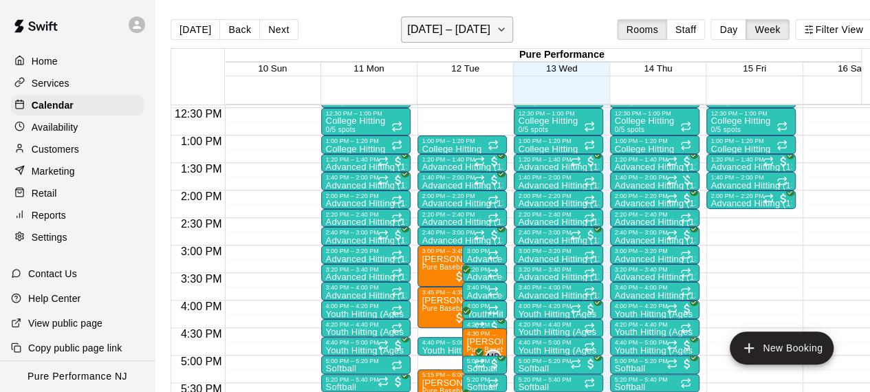
click at [470, 32] on h6 "[DATE] – [DATE]" at bounding box center [448, 29] width 83 height 19
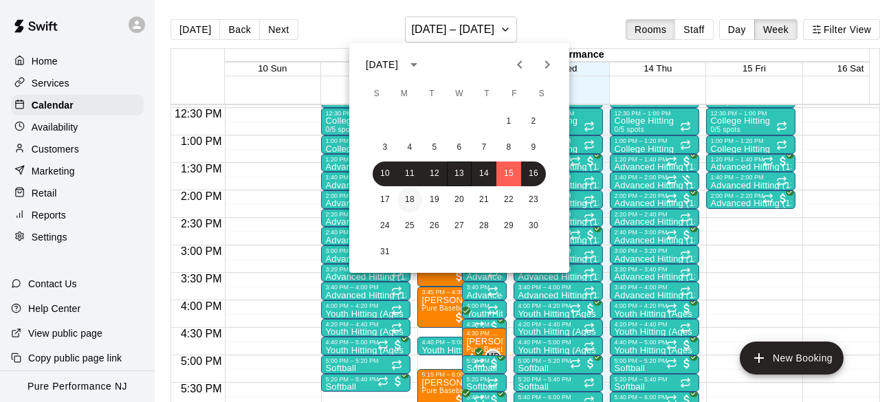
click at [409, 197] on button "18" at bounding box center [410, 200] width 25 height 25
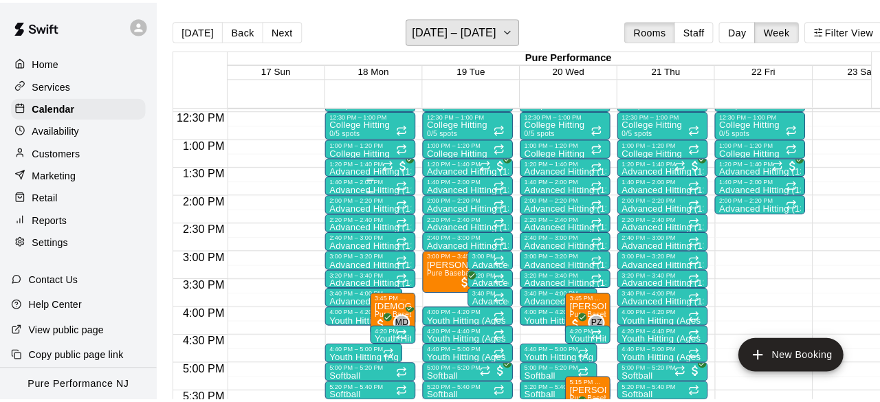
scroll to position [754, 0]
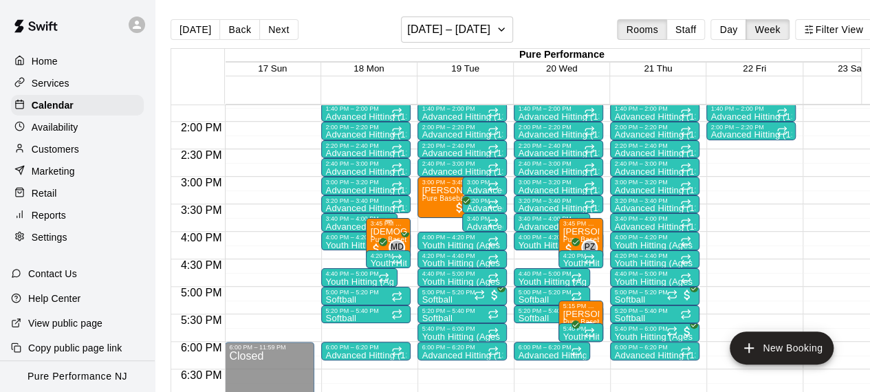
click at [385, 225] on div "3:45 PM – 4:30 PM" at bounding box center [388, 223] width 36 height 7
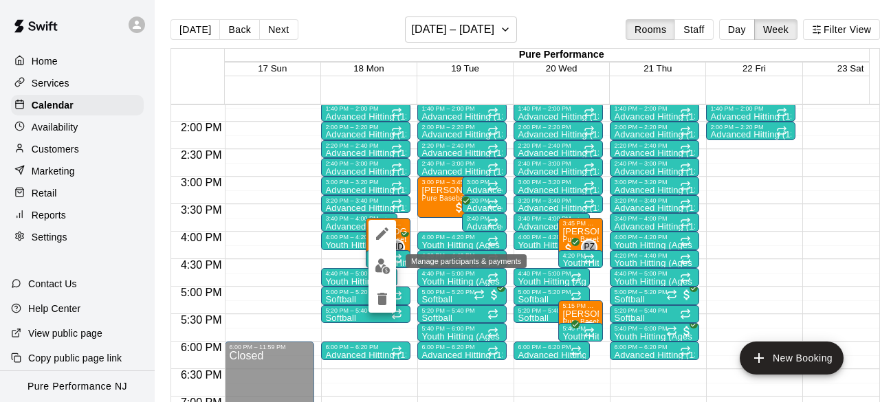
click at [385, 268] on img "edit" at bounding box center [383, 267] width 16 height 16
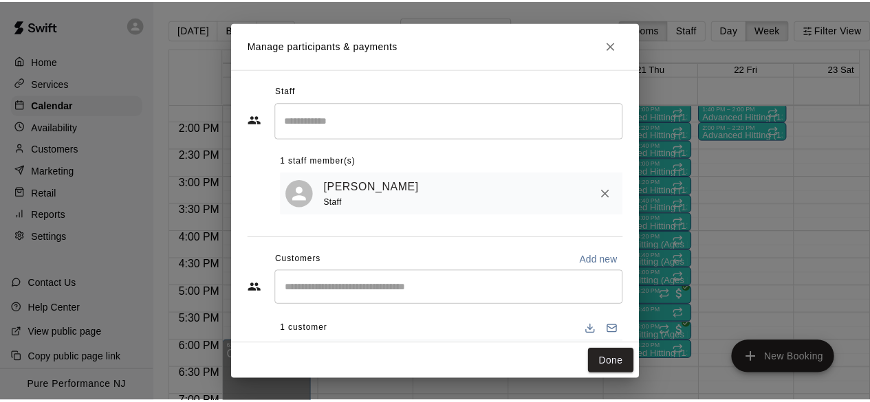
scroll to position [66, 0]
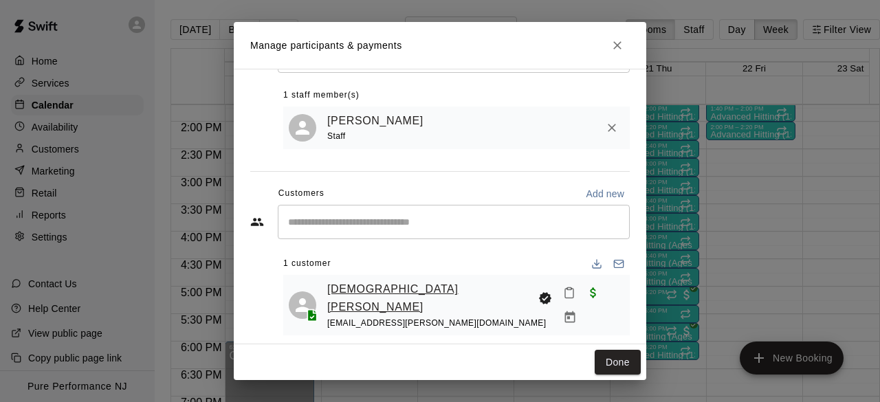
click at [337, 297] on link "[DEMOGRAPHIC_DATA][PERSON_NAME]" at bounding box center [430, 298] width 206 height 35
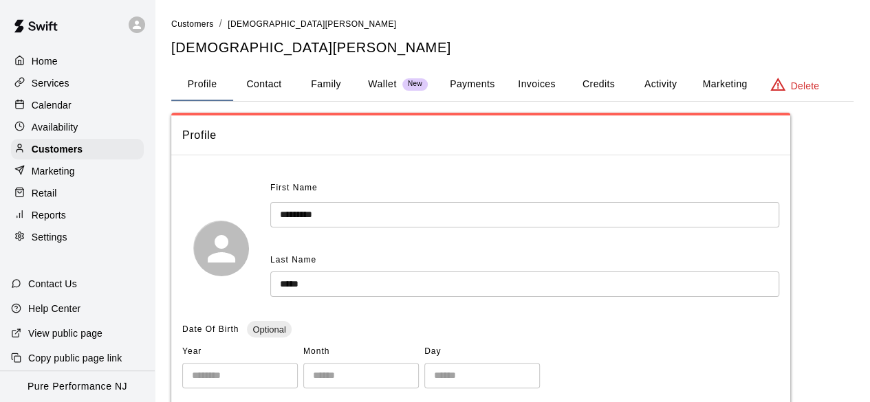
click at [281, 83] on button "Contact" at bounding box center [264, 84] width 62 height 33
select select "**"
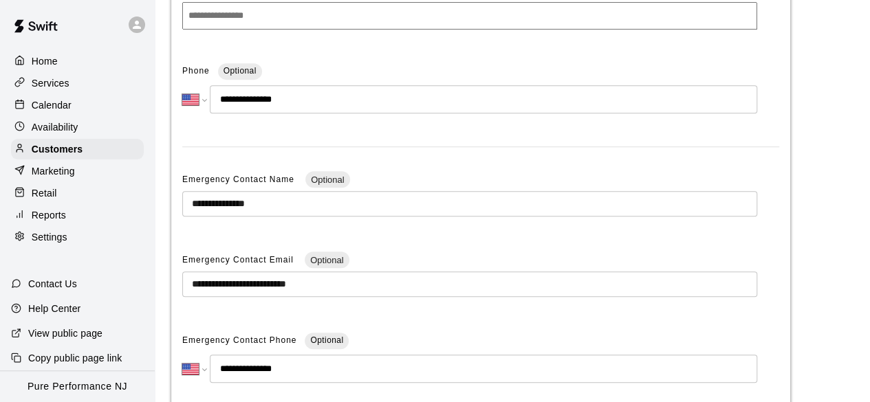
scroll to position [382, 0]
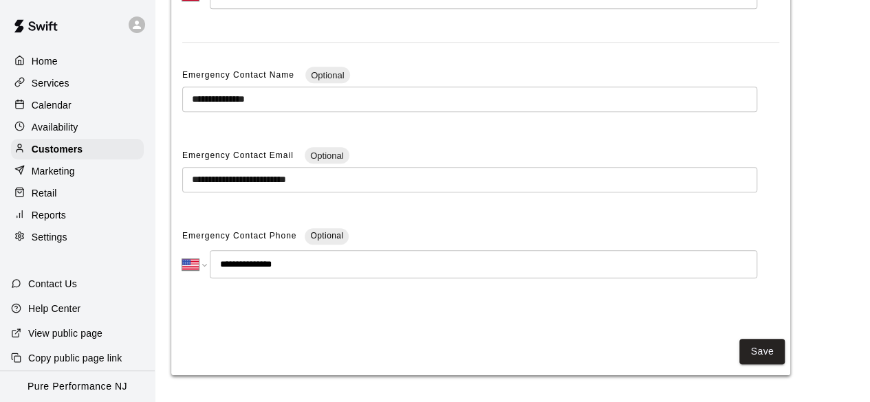
drag, startPoint x: 291, startPoint y: 268, endPoint x: 232, endPoint y: 272, distance: 58.6
click at [232, 272] on input "**********" at bounding box center [484, 264] width 548 height 28
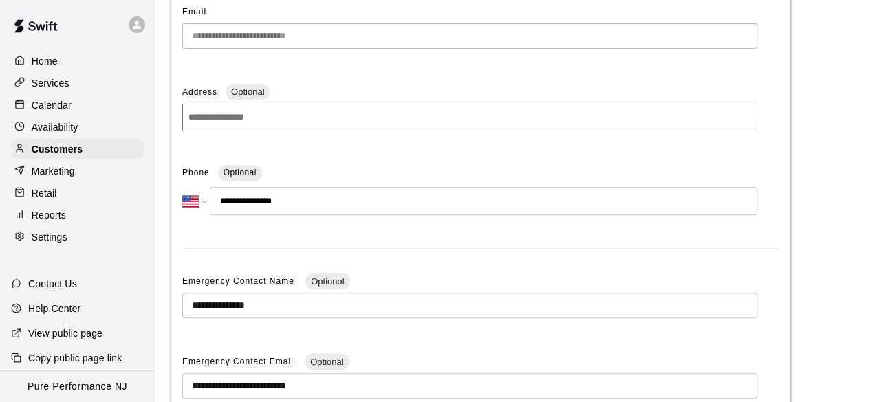
scroll to position [39, 0]
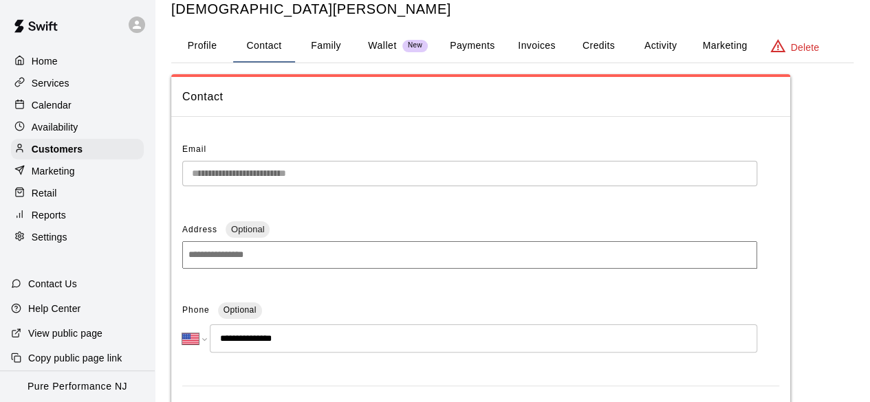
click at [490, 31] on button "Payments" at bounding box center [472, 46] width 67 height 33
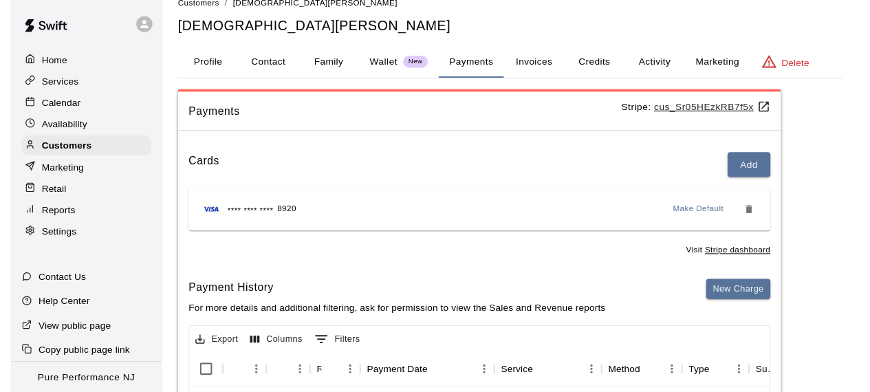
scroll to position [0, 0]
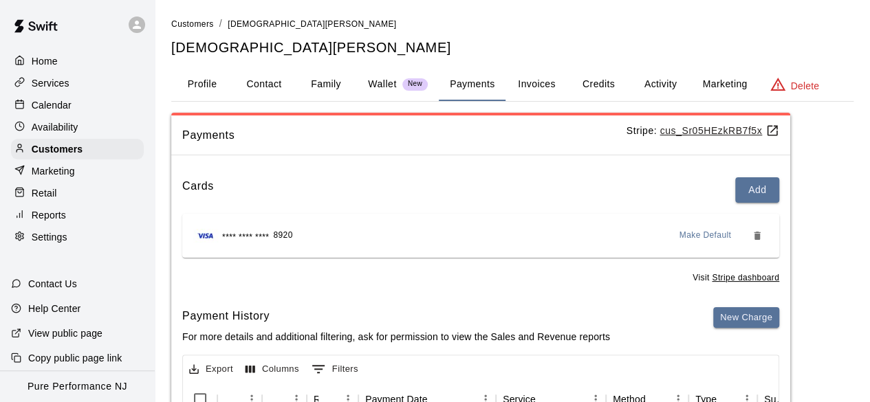
click at [201, 83] on button "Profile" at bounding box center [202, 84] width 62 height 33
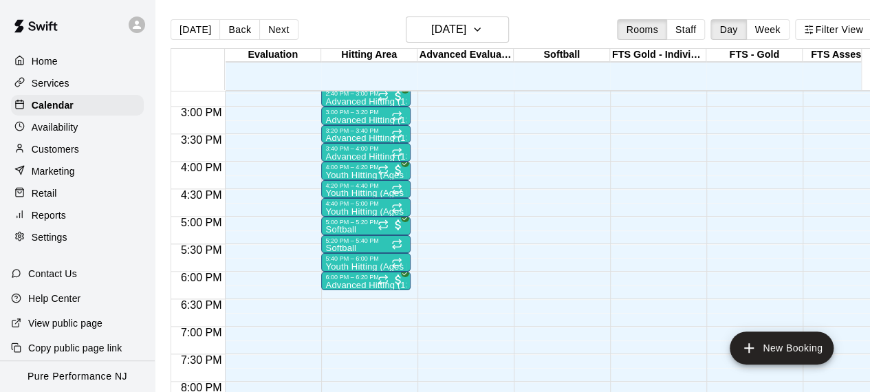
scroll to position [756, 0]
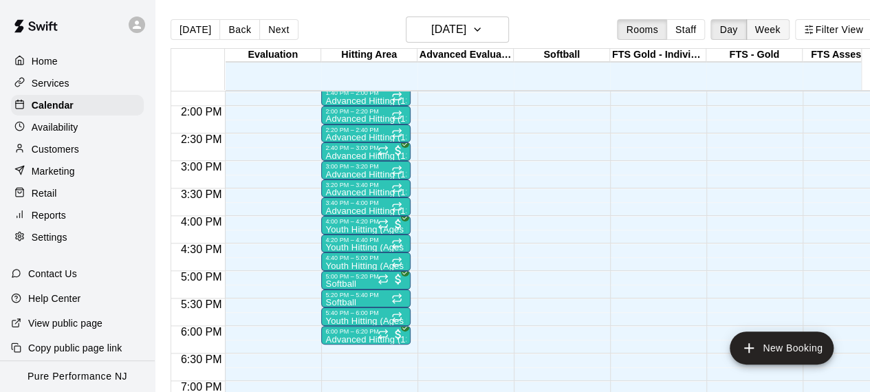
click at [774, 23] on button "Week" at bounding box center [767, 29] width 43 height 21
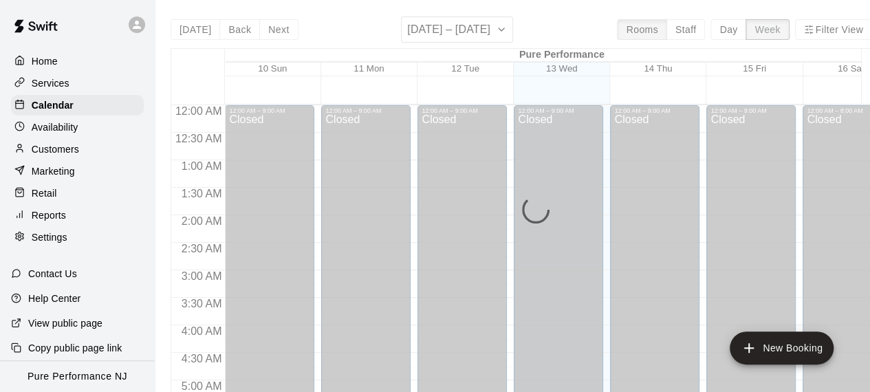
scroll to position [687, 0]
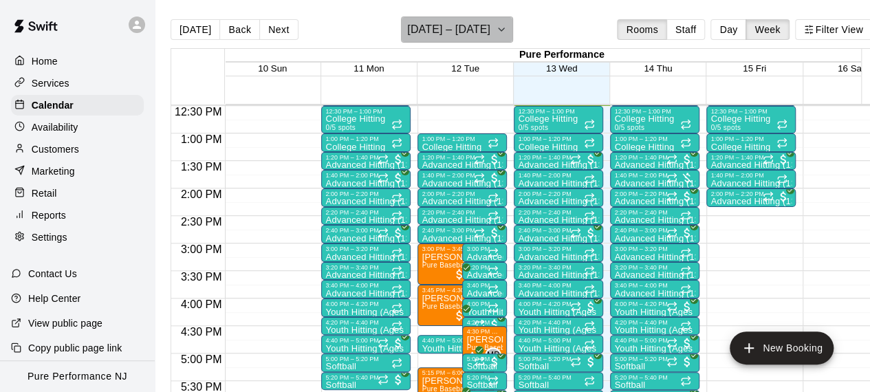
click at [490, 34] on button "[DATE] – [DATE]" at bounding box center [457, 30] width 112 height 26
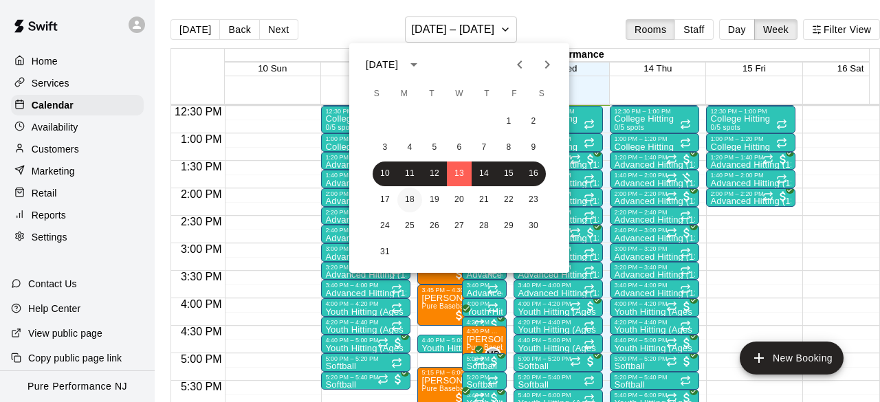
click at [415, 200] on button "18" at bounding box center [410, 200] width 25 height 25
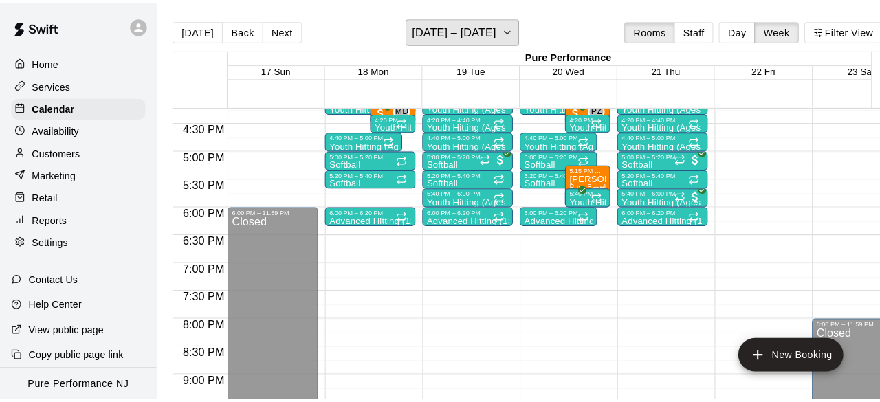
scroll to position [825, 0]
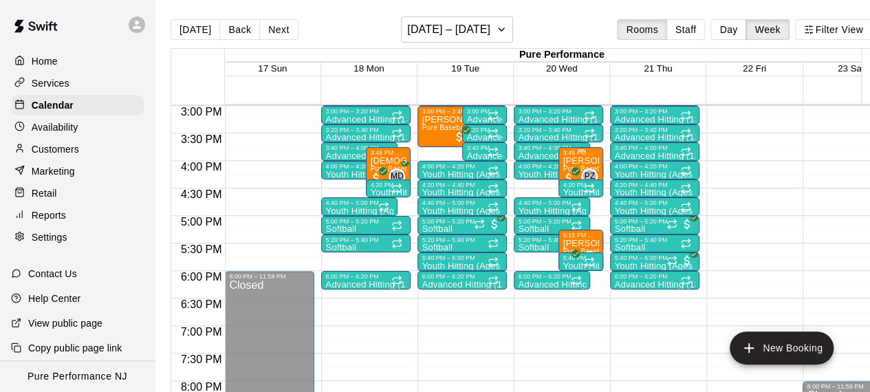
click at [578, 161] on p "[PERSON_NAME]" at bounding box center [581, 161] width 36 height 0
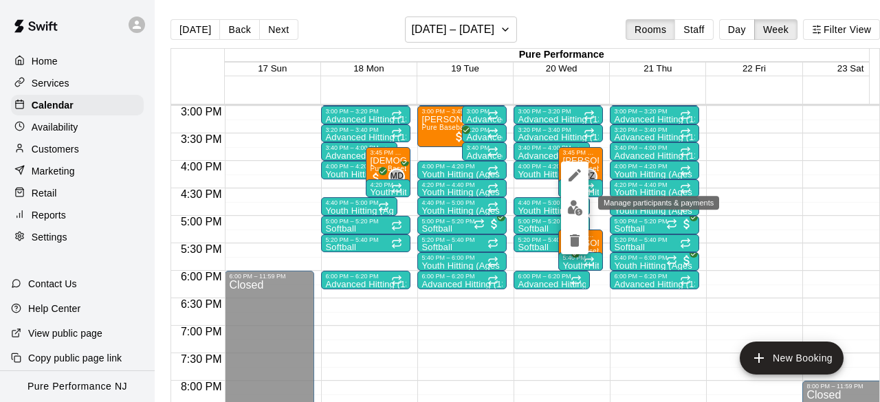
click at [572, 205] on img "edit" at bounding box center [575, 208] width 16 height 16
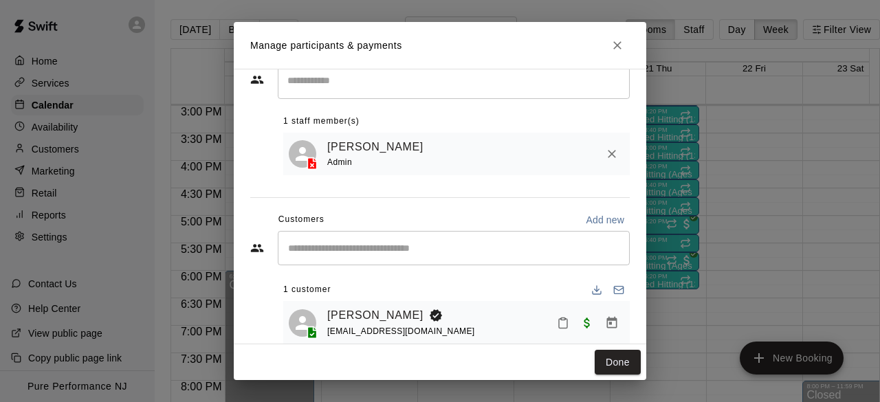
scroll to position [0, 0]
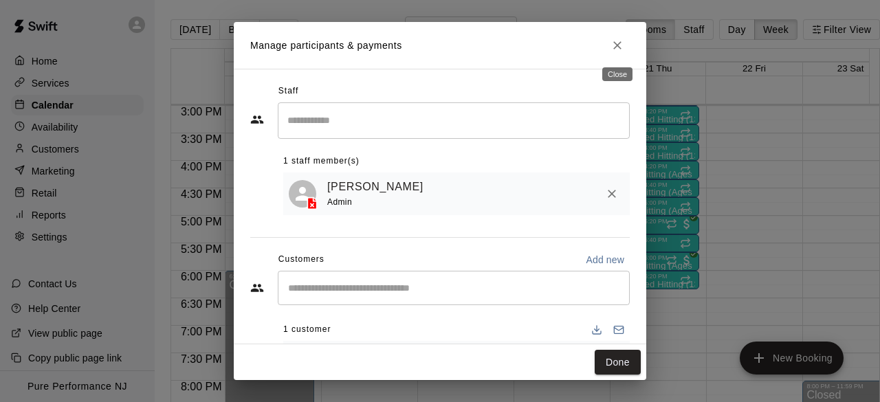
drag, startPoint x: 619, startPoint y: 49, endPoint x: 608, endPoint y: 54, distance: 12.3
click at [618, 49] on icon "Close" at bounding box center [618, 46] width 14 height 14
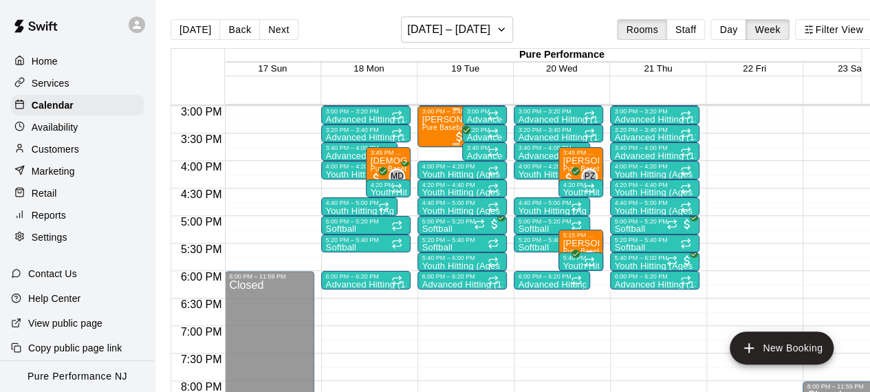
click at [435, 133] on div "[PERSON_NAME] Pure Baseball Assessment" at bounding box center [456, 311] width 68 height 392
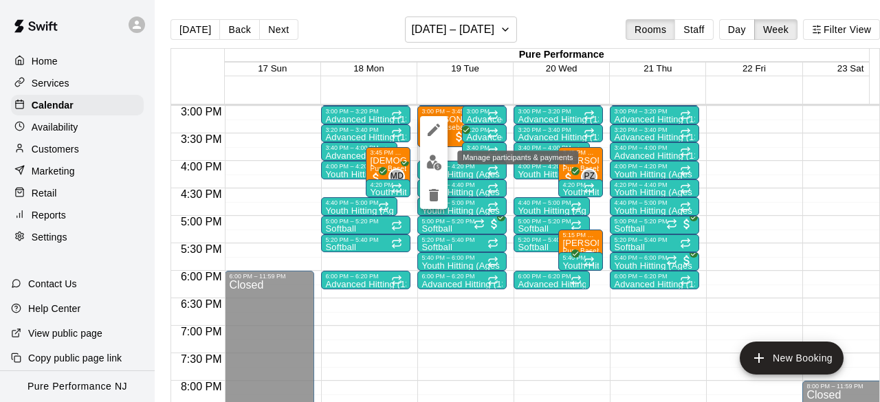
click at [441, 166] on button "edit" at bounding box center [434, 162] width 28 height 27
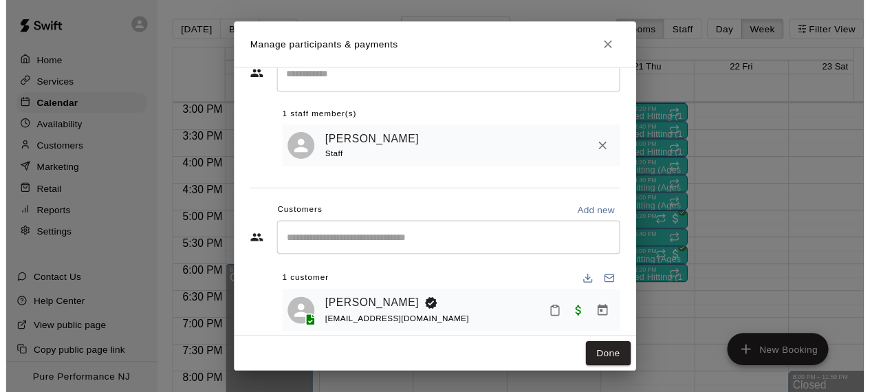
scroll to position [66, 0]
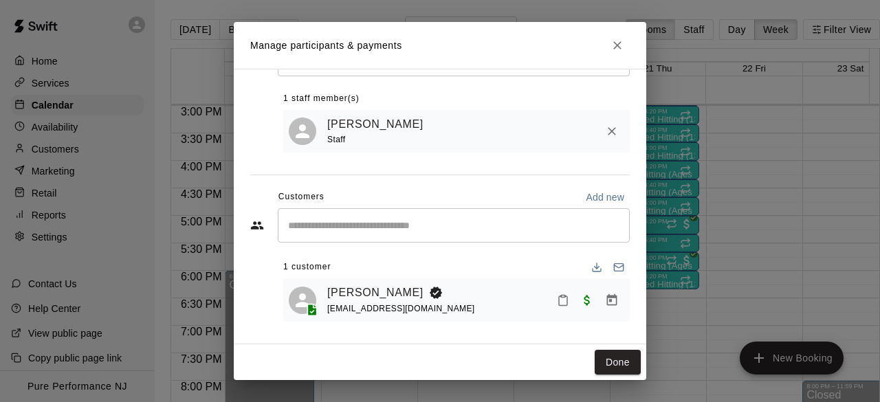
click at [627, 44] on button "Close" at bounding box center [617, 45] width 25 height 25
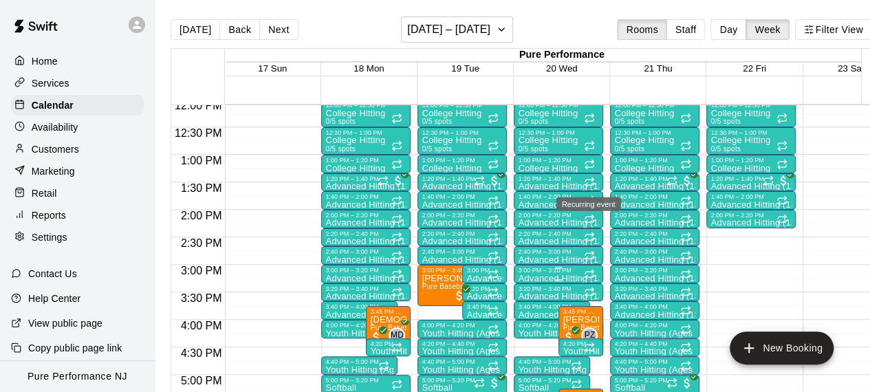
scroll to position [687, 0]
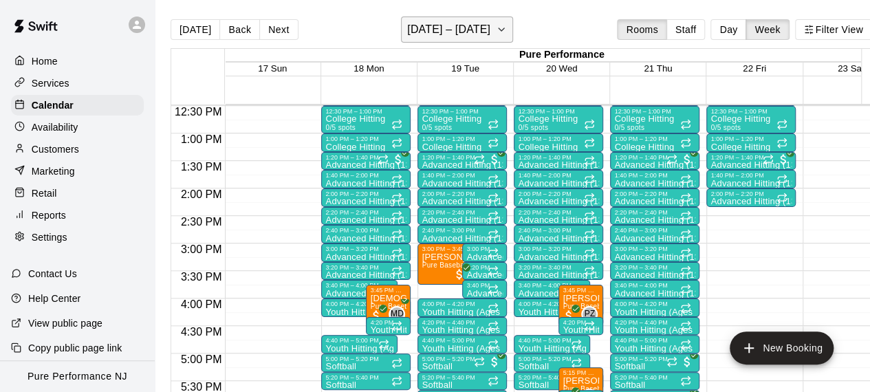
click at [481, 38] on h6 "[DATE] – [DATE]" at bounding box center [448, 29] width 83 height 19
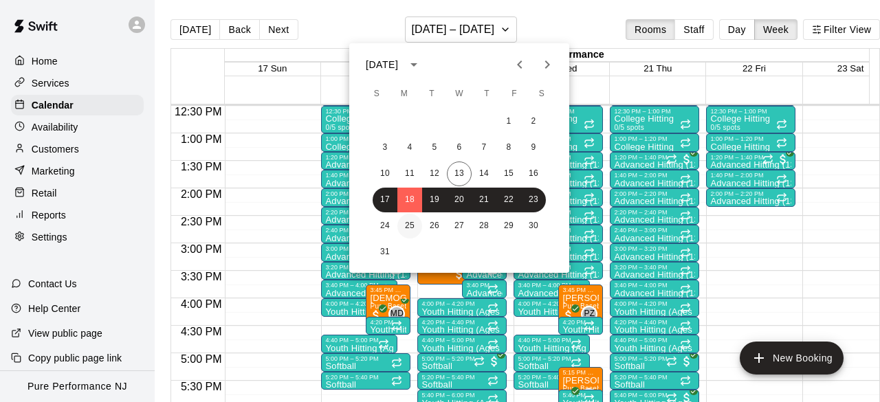
click at [415, 224] on button "25" at bounding box center [410, 226] width 25 height 25
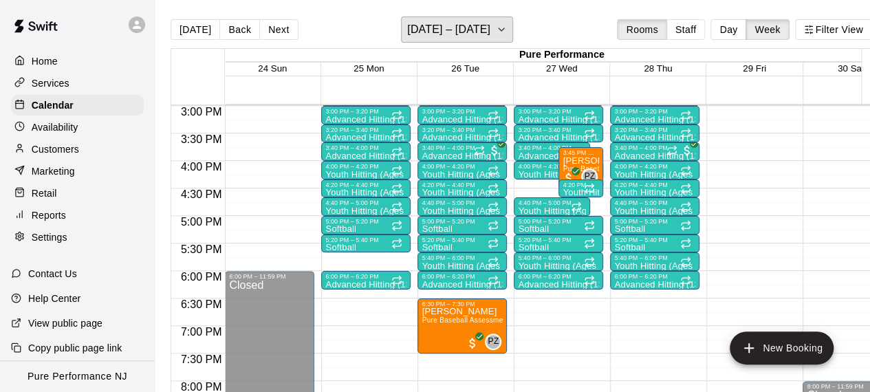
scroll to position [756, 0]
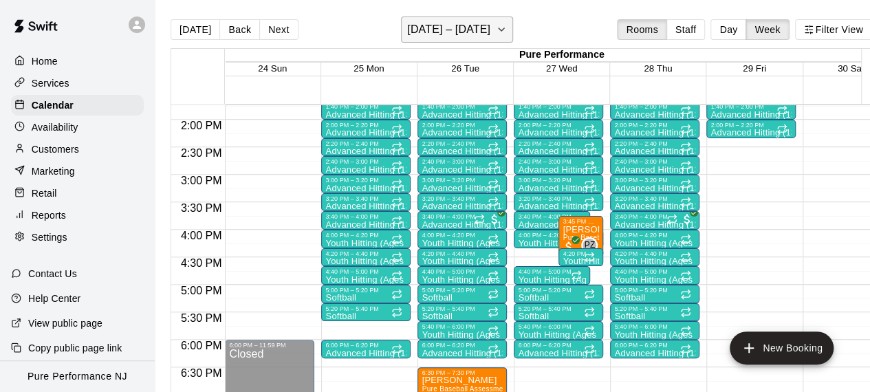
click at [481, 36] on h6 "[DATE] – [DATE]" at bounding box center [448, 29] width 83 height 19
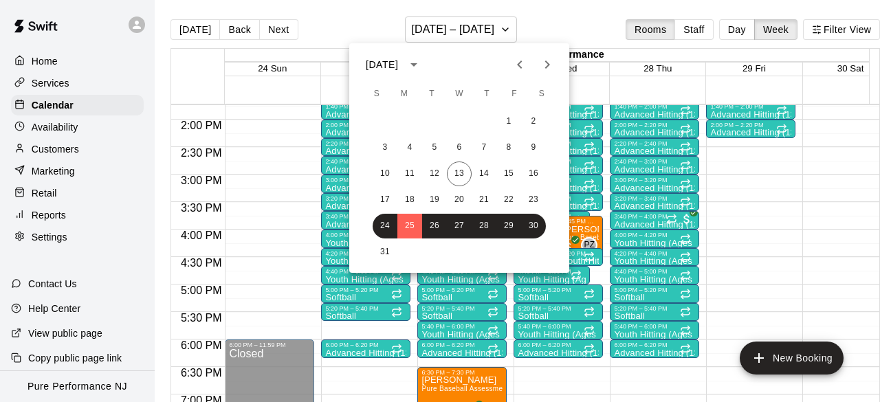
click at [548, 68] on icon "Next month" at bounding box center [547, 64] width 17 height 17
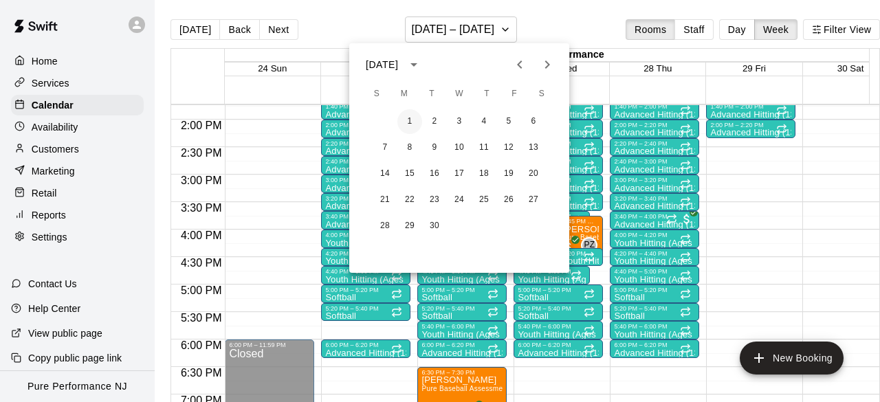
click at [414, 119] on button "1" at bounding box center [410, 121] width 25 height 25
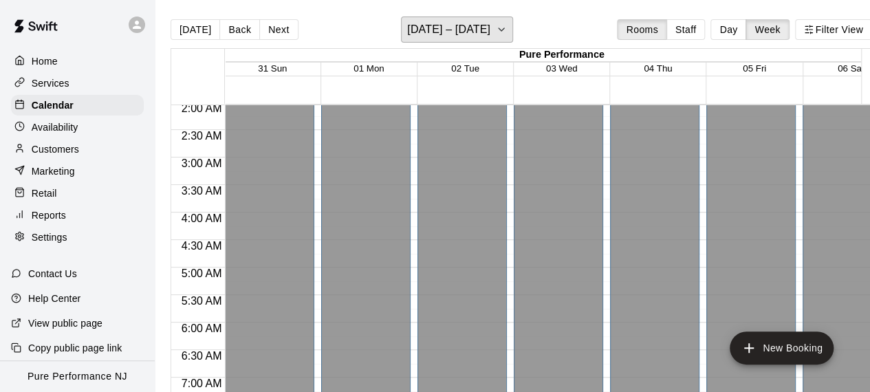
scroll to position [0, 0]
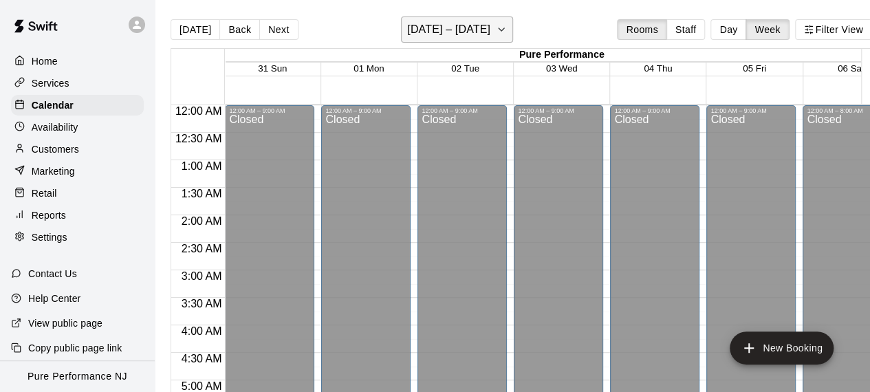
click at [477, 41] on button "[DATE] – [DATE]" at bounding box center [457, 30] width 112 height 26
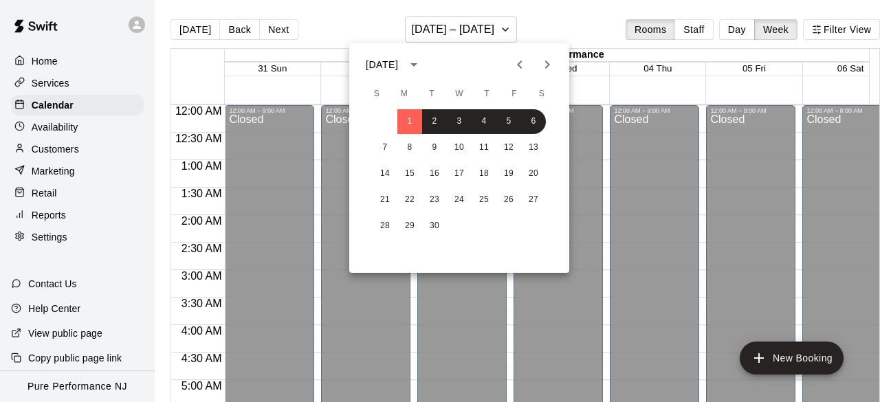
click at [521, 67] on icon "Previous month" at bounding box center [520, 64] width 17 height 17
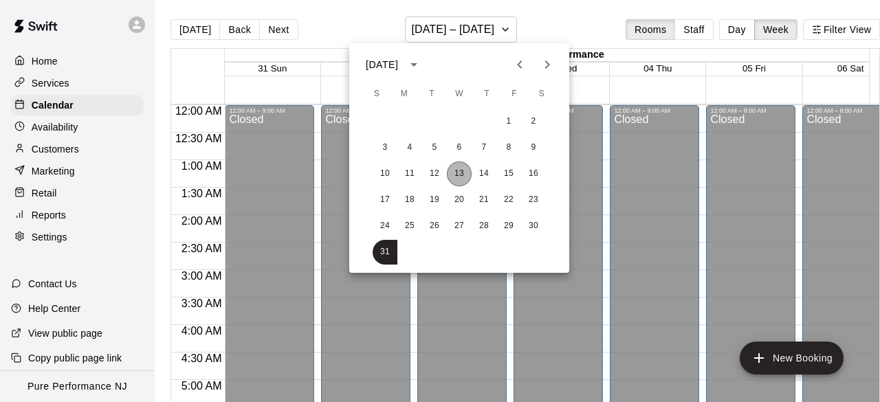
click at [461, 167] on button "13" at bounding box center [459, 174] width 25 height 25
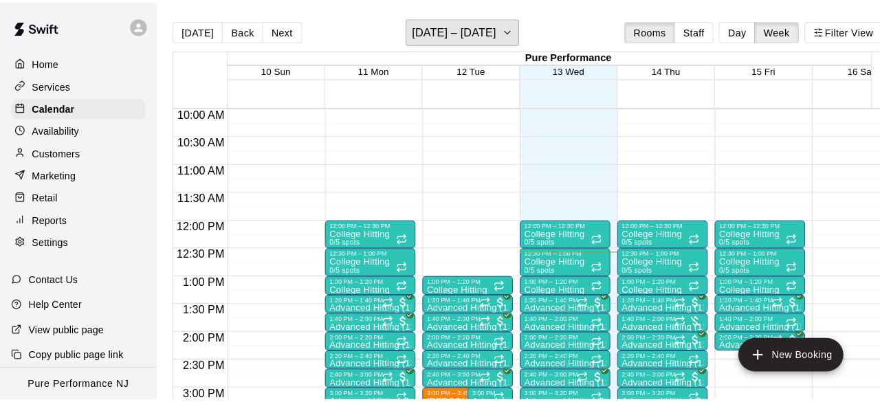
scroll to position [688, 0]
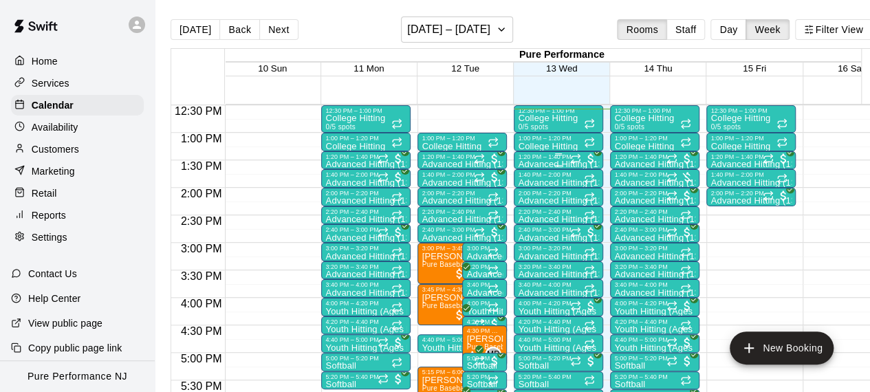
click at [550, 164] on p "Advanced Hitting (13-18)" at bounding box center [558, 164] width 81 height 0
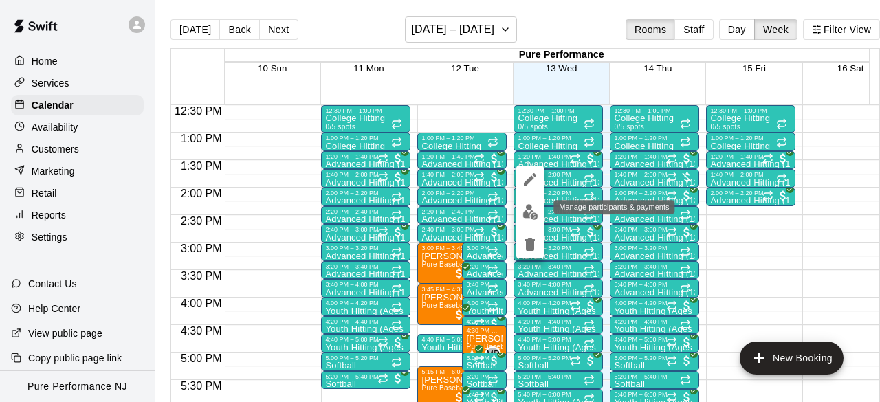
click at [530, 207] on img "edit" at bounding box center [531, 212] width 16 height 16
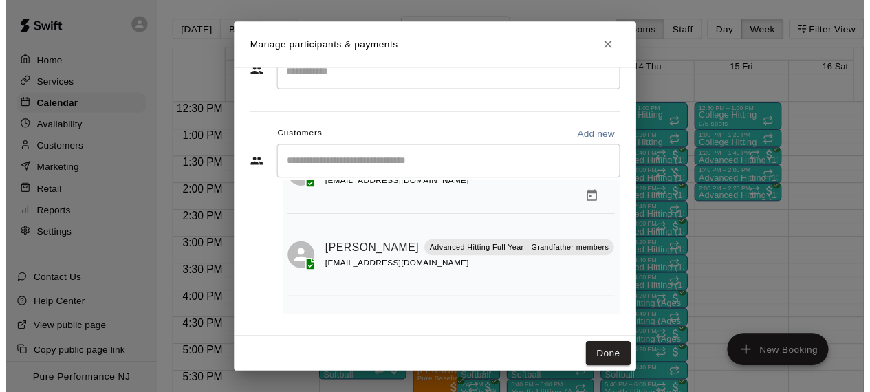
scroll to position [133, 0]
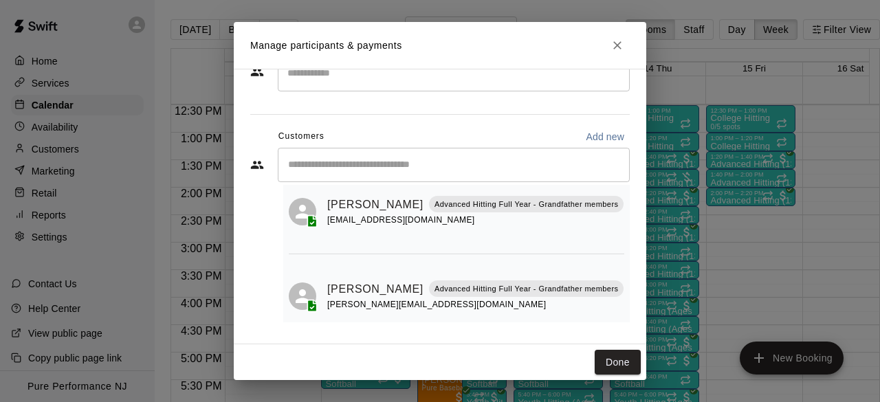
click at [612, 28] on h2 "Manage participants & payments" at bounding box center [440, 45] width 413 height 47
click at [612, 45] on icon "Close" at bounding box center [618, 46] width 14 height 14
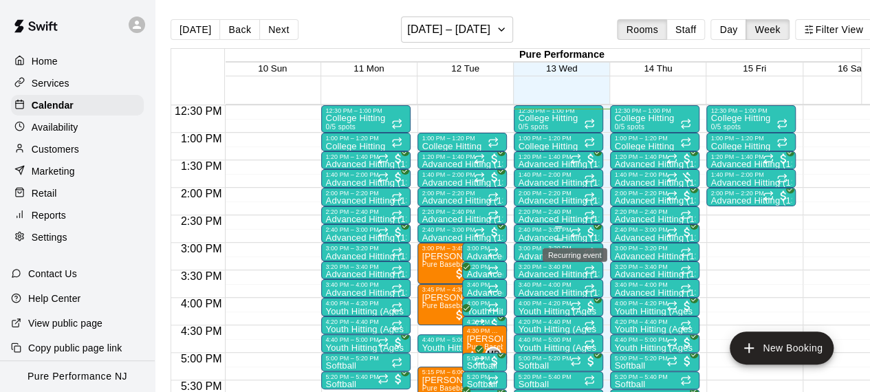
click at [574, 231] on icon "Recurring event" at bounding box center [575, 232] width 11 height 11
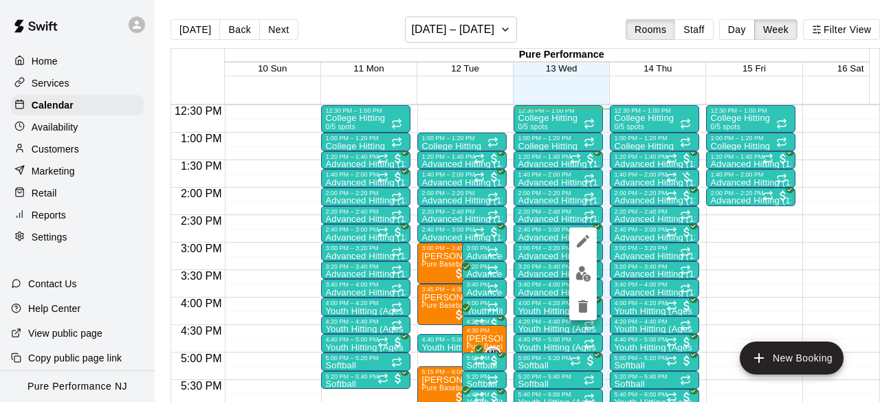
click at [814, 271] on div at bounding box center [440, 201] width 880 height 402
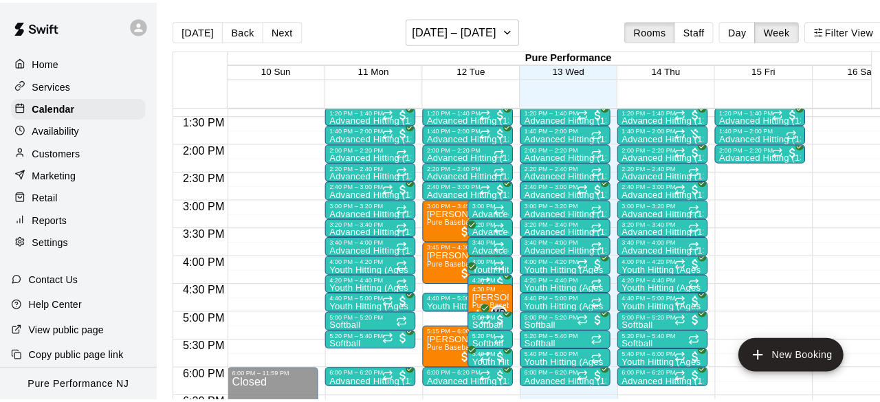
scroll to position [757, 0]
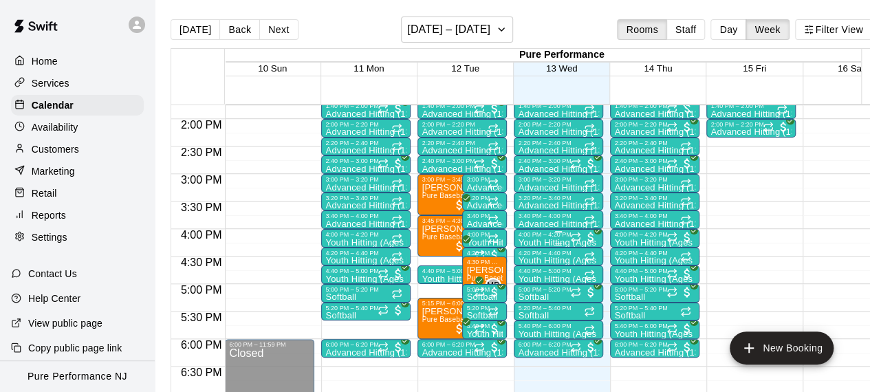
click at [575, 237] on icon "Recurring event" at bounding box center [575, 237] width 11 height 11
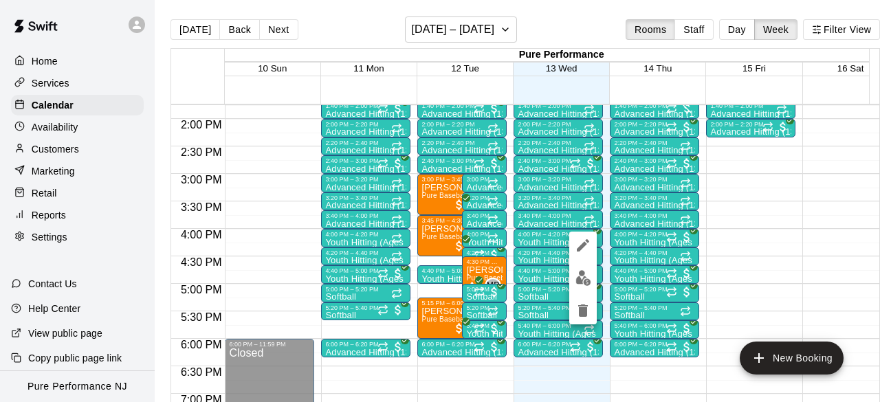
click at [578, 276] on img "edit" at bounding box center [584, 278] width 16 height 16
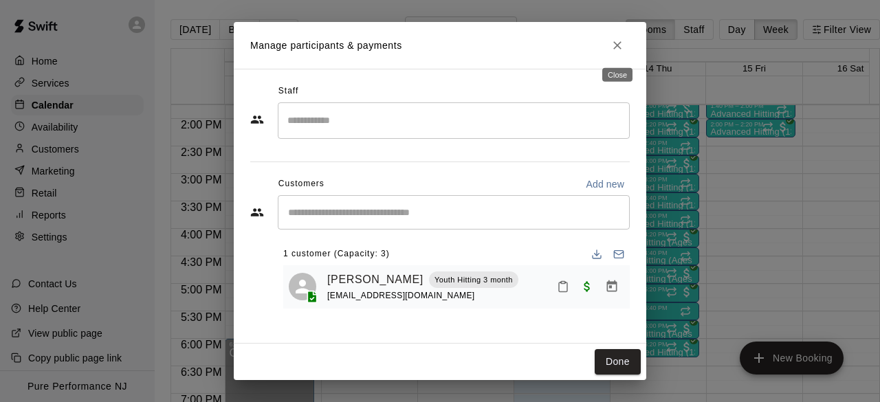
drag, startPoint x: 619, startPoint y: 43, endPoint x: 629, endPoint y: 50, distance: 11.8
click at [619, 45] on icon "Close" at bounding box center [618, 45] width 8 height 8
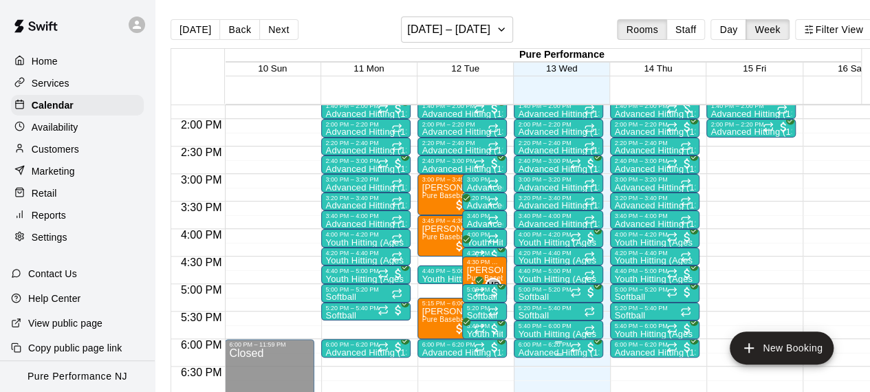
click at [548, 345] on div "6:00 PM – 6:20 PM" at bounding box center [558, 344] width 81 height 7
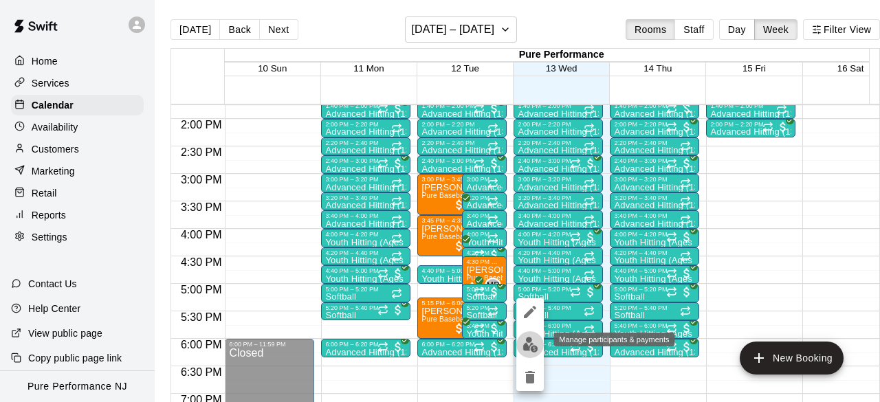
click at [538, 349] on img "edit" at bounding box center [531, 345] width 16 height 16
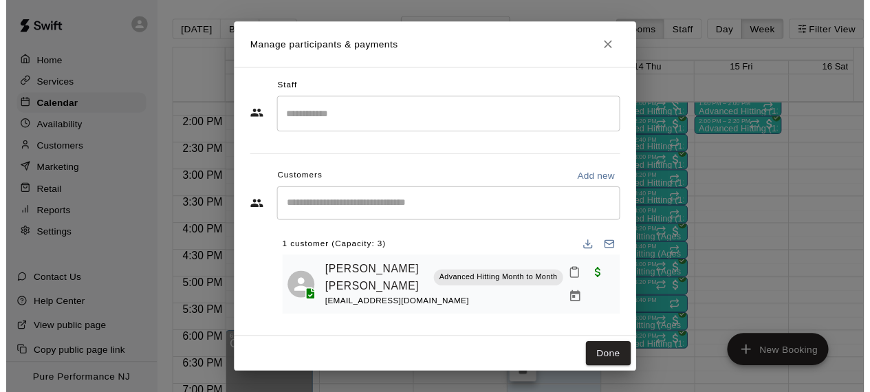
scroll to position [6, 0]
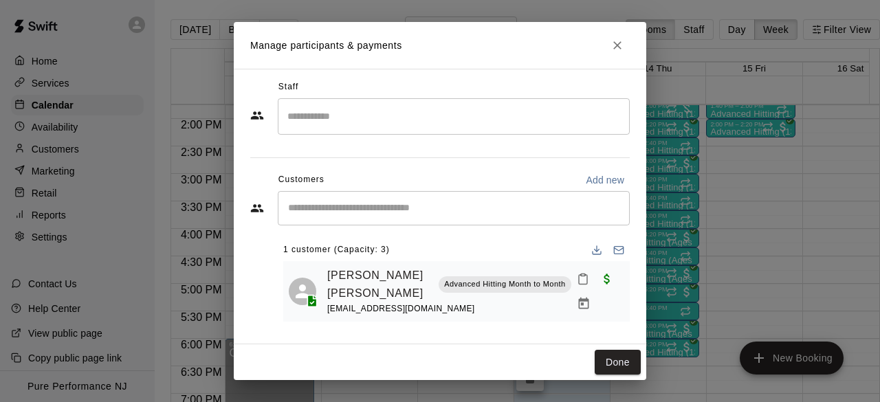
click at [629, 38] on h2 "Manage participants & payments" at bounding box center [440, 45] width 413 height 47
click at [620, 42] on icon "Close" at bounding box center [618, 45] width 8 height 8
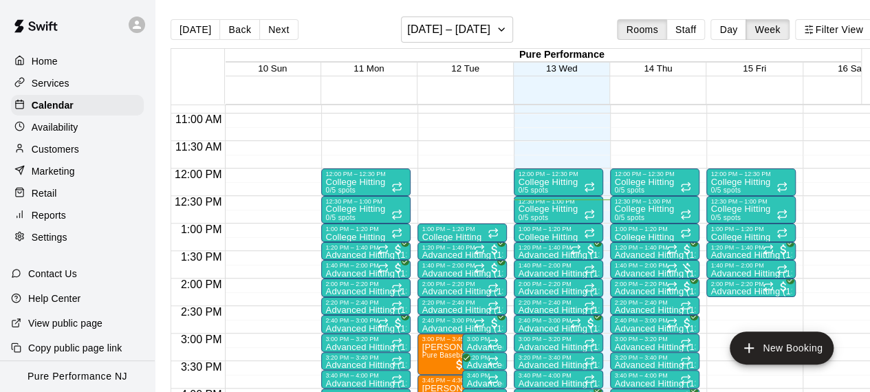
scroll to position [619, 0]
